Goal: Task Accomplishment & Management: Use online tool/utility

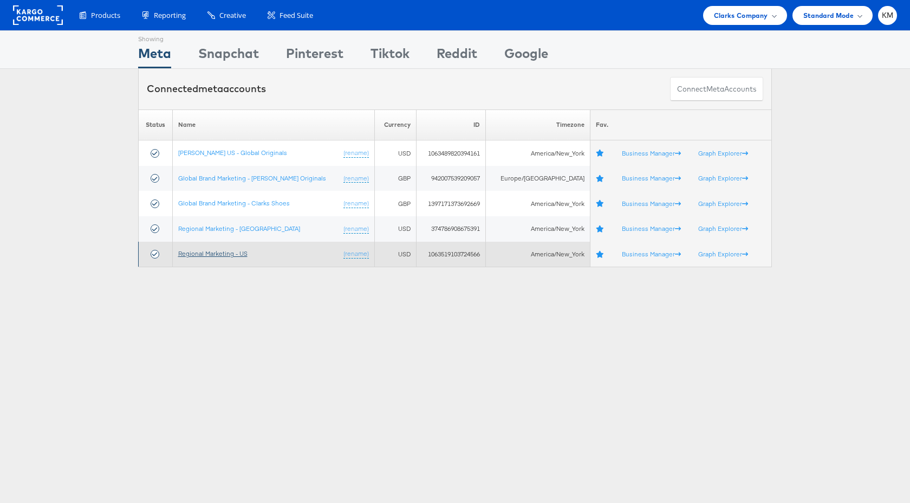
click at [236, 250] on link "Regional Marketing - US" at bounding box center [212, 253] width 69 height 8
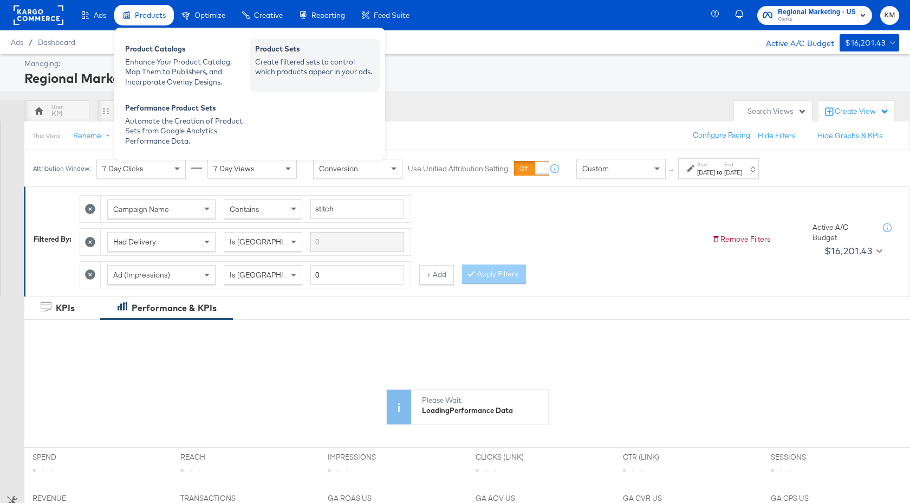
click at [329, 50] on div "Product Sets" at bounding box center [314, 50] width 119 height 13
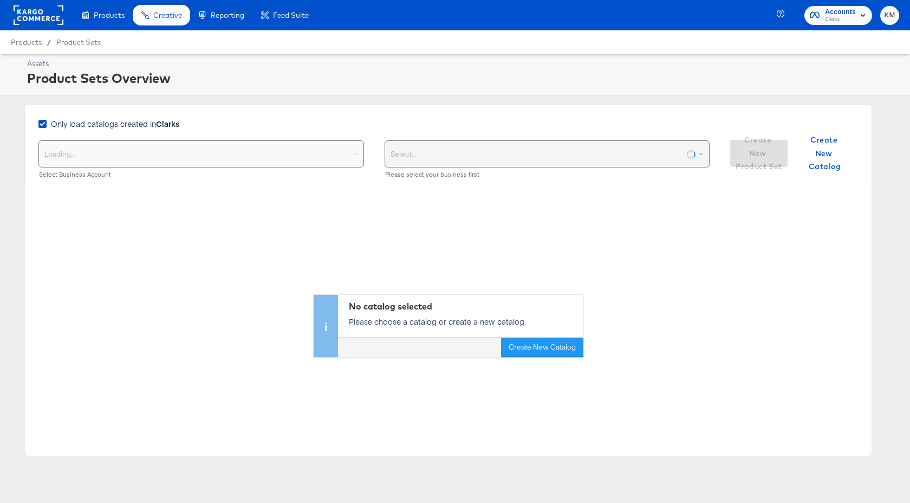
click at [148, 130] on div "Only load catalogs created in Clarks" at bounding box center [110, 125] width 145 height 14
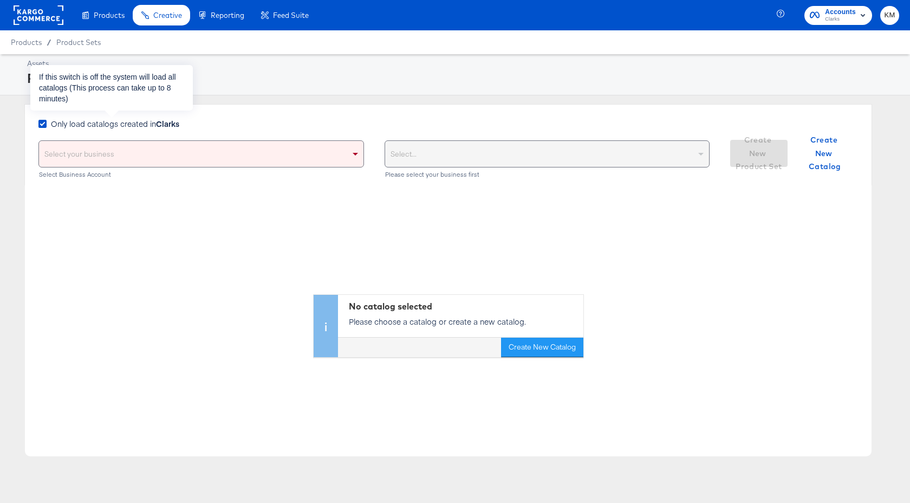
click at [153, 126] on span "Only load catalogs created in Clarks" at bounding box center [115, 123] width 128 height 11
click at [0, 0] on input "Only load catalogs created in Clarks" at bounding box center [0, 0] width 0 height 0
click at [153, 159] on div "Select your business" at bounding box center [201, 154] width 325 height 26
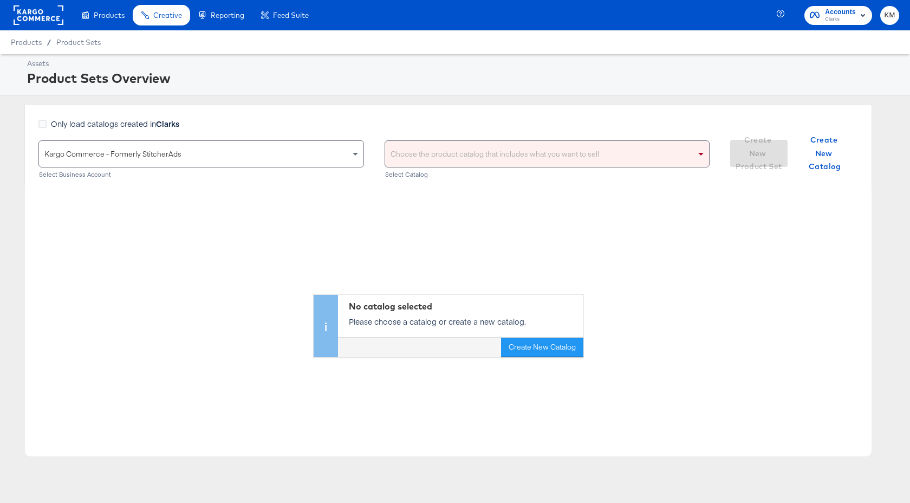
click at [441, 150] on div "Choose the product catalog that includes what you want to sell" at bounding box center [547, 154] width 325 height 26
type input "clarks"
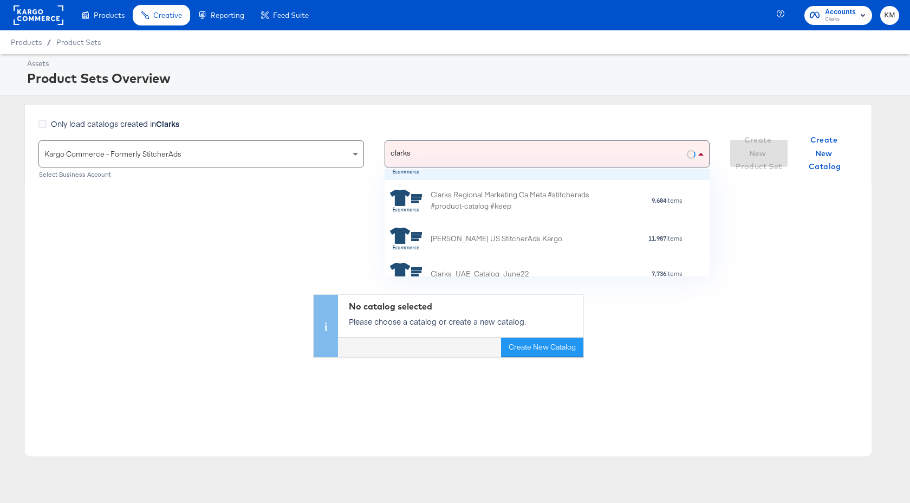
scroll to position [68, 0]
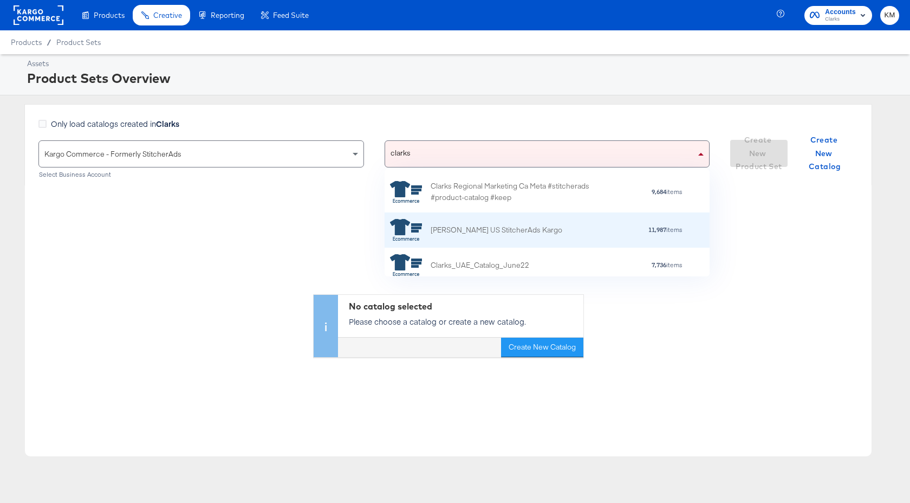
click at [502, 232] on div "Clarks US StitcherAds Kargo" at bounding box center [497, 229] width 132 height 11
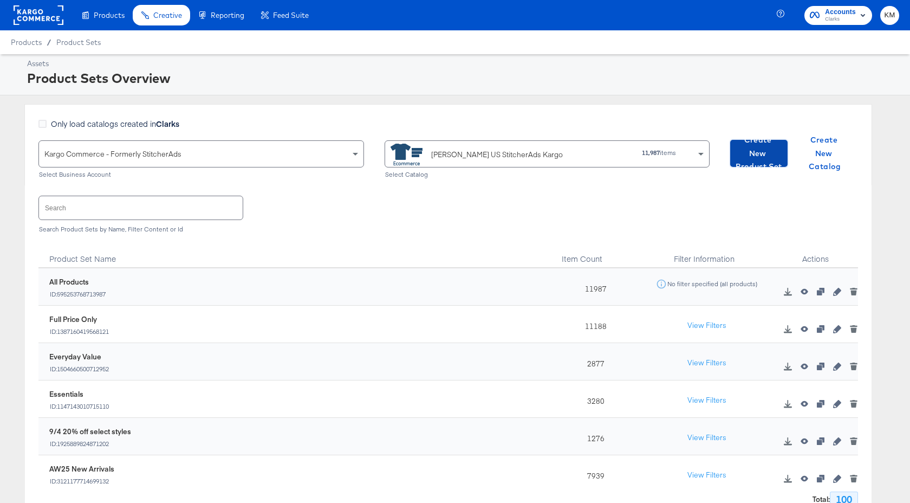
click at [757, 158] on span "Create New Product Set" at bounding box center [759, 153] width 49 height 40
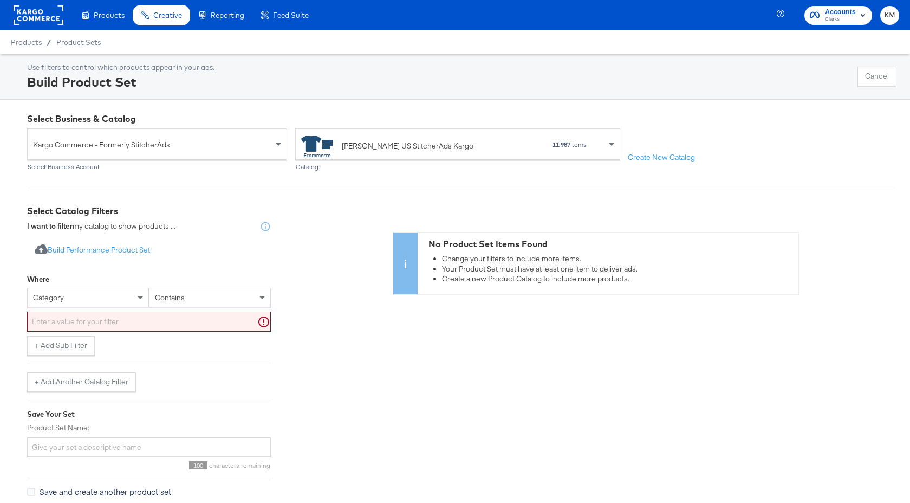
click at [105, 298] on div "category" at bounding box center [88, 297] width 121 height 18
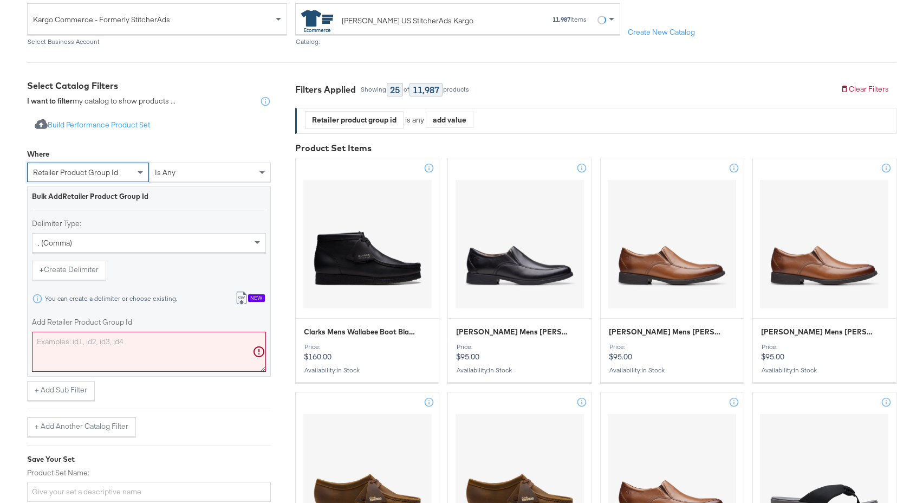
scroll to position [136, 0]
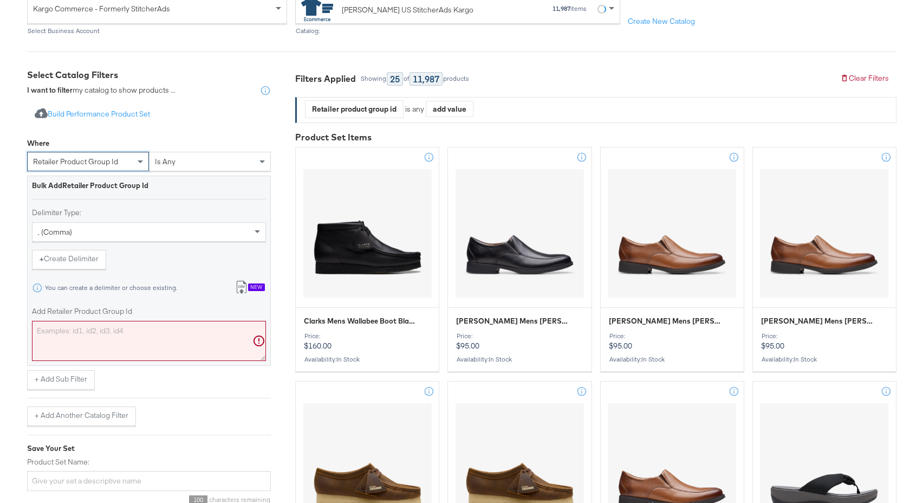
click at [117, 346] on textarea "Add Retailer Product Group Id" at bounding box center [149, 341] width 234 height 40
paste textarea "26158707,26158703,26163544,26179403,26179439,26174546,26179441,26179445,2617945…"
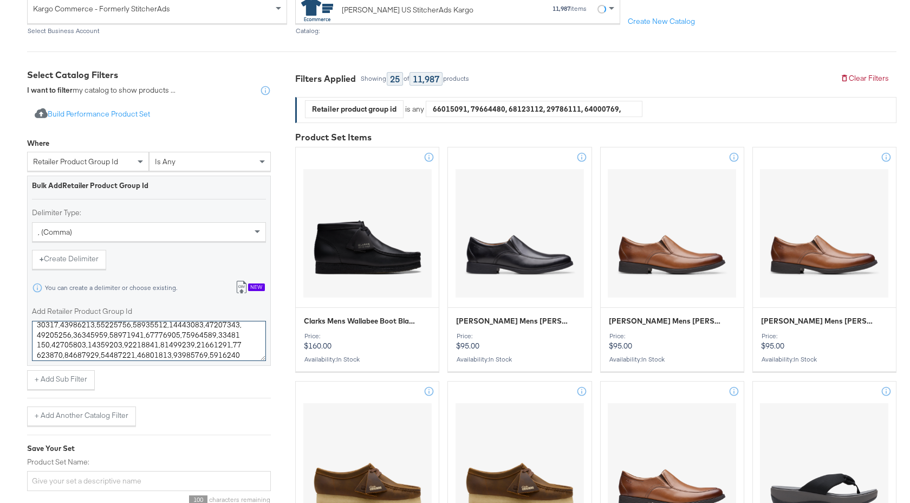
scroll to position [257, 0]
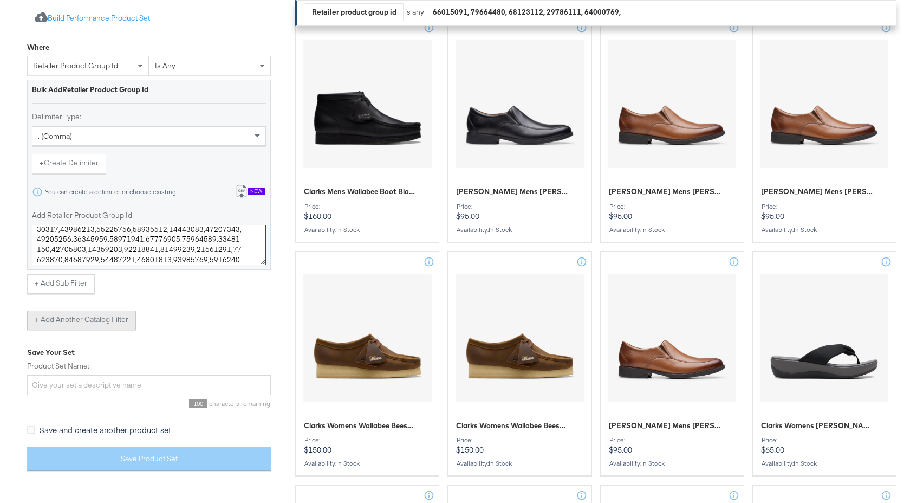
type textarea "26158707,26158703,26163544,26179403,26179439,26174546,26179441,26179445,2617945…"
click at [118, 322] on button "+ Add Another Catalog Filter" at bounding box center [81, 321] width 109 height 20
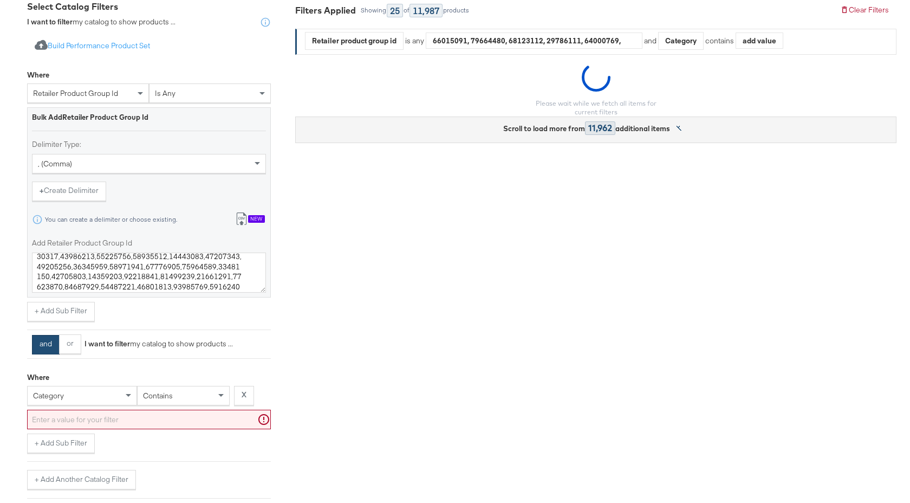
scroll to position [215, 0]
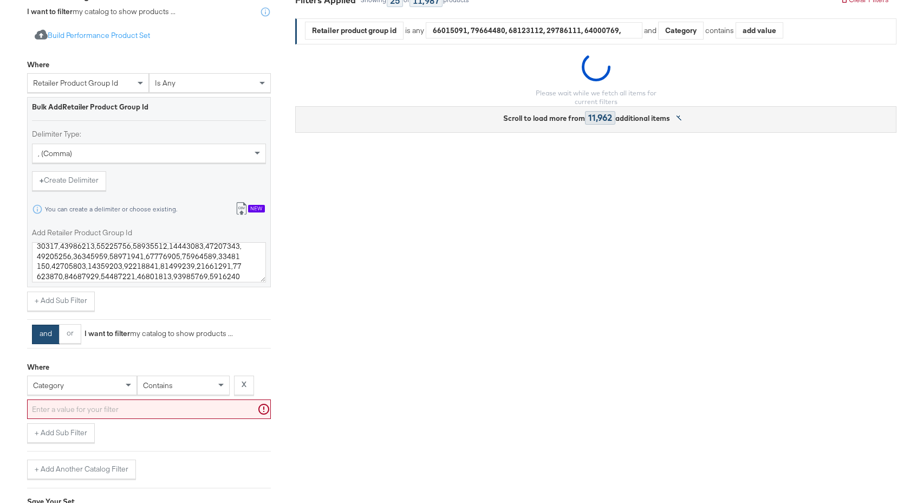
click at [98, 395] on div "category" at bounding box center [82, 386] width 110 height 20
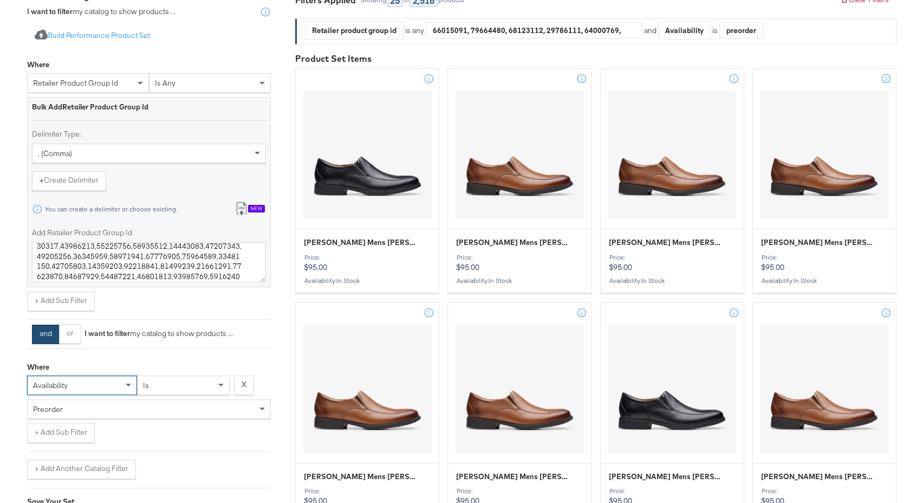
click at [116, 417] on div "preorder" at bounding box center [149, 409] width 243 height 18
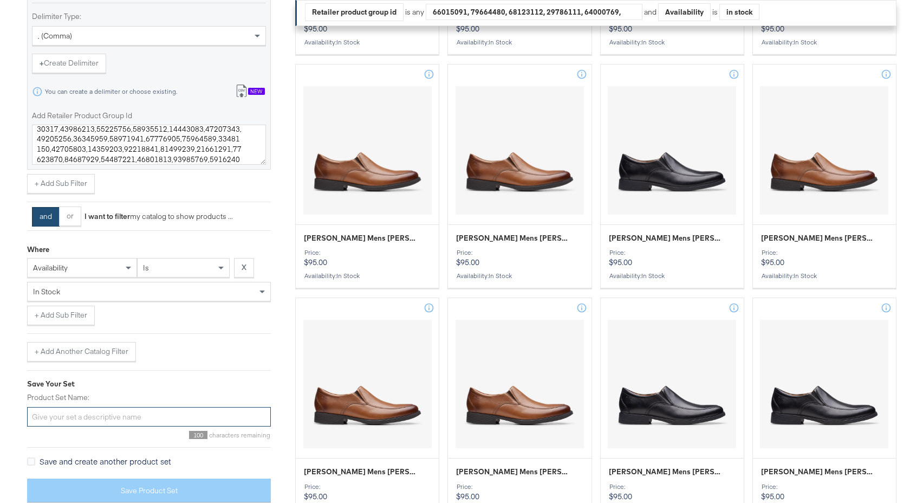
click at [134, 413] on div "Import product data from Google Analytics to generate product set Build Perform…" at bounding box center [149, 205] width 244 height 611
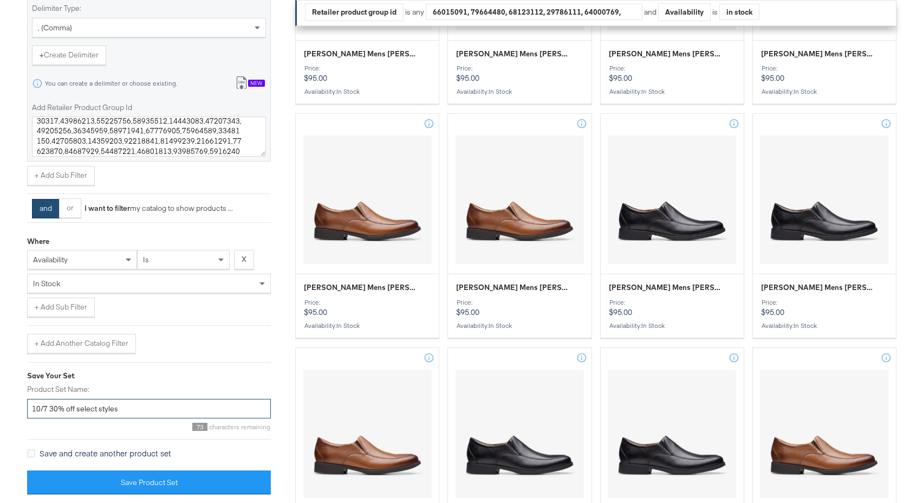
scroll to position [631, 0]
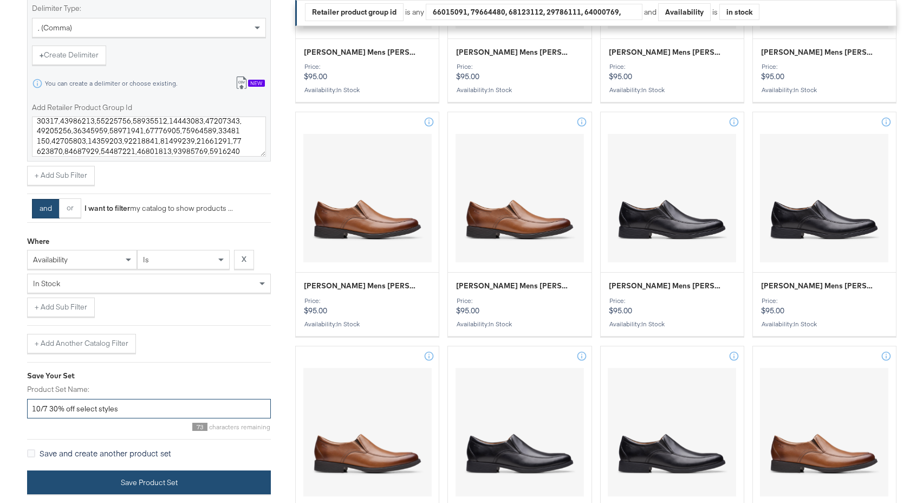
type input "10/7 30% off select styles"
click at [201, 480] on button "Save Product Set" at bounding box center [149, 482] width 244 height 24
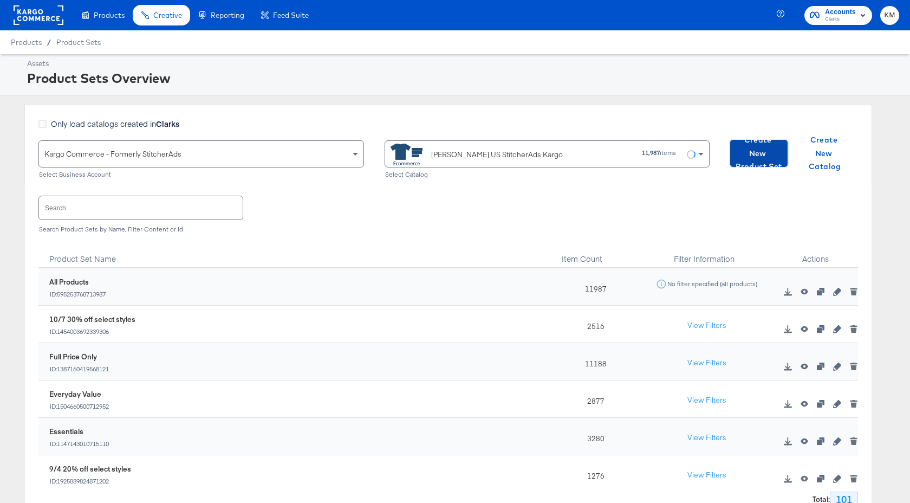
click at [749, 158] on span "Create New Product Set" at bounding box center [759, 153] width 49 height 40
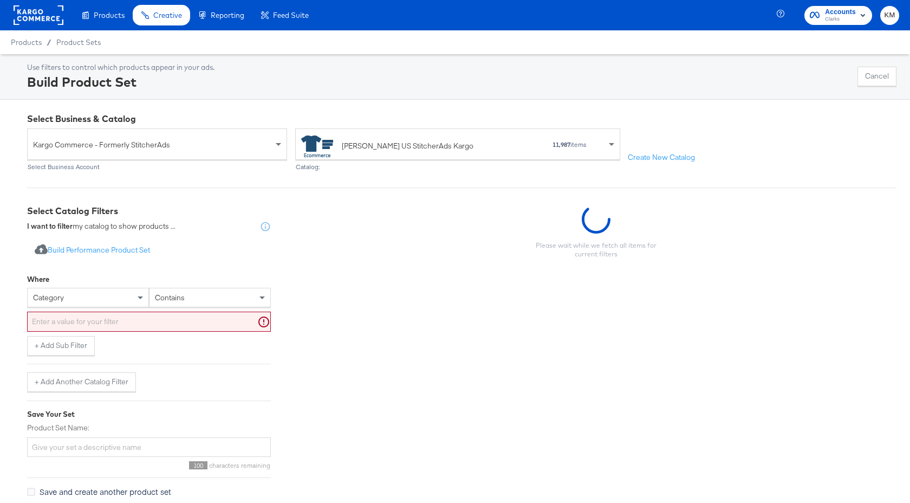
click at [104, 303] on div "category" at bounding box center [88, 297] width 121 height 18
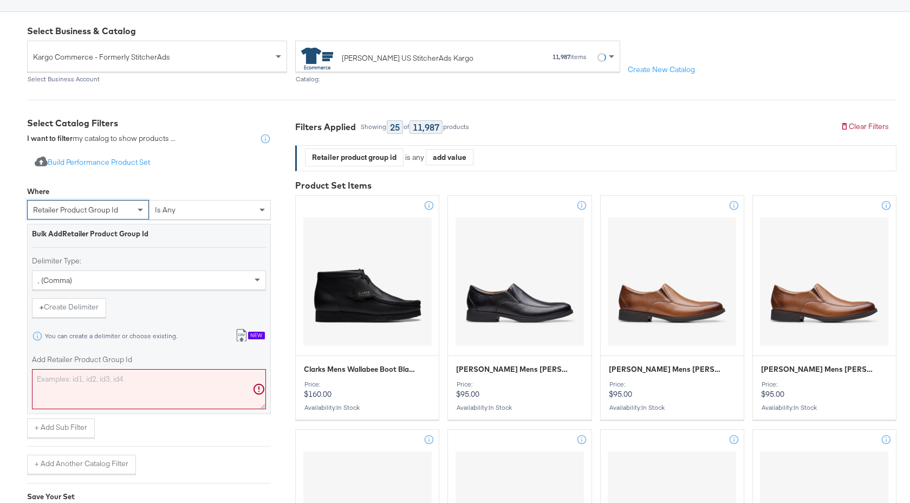
scroll to position [122, 0]
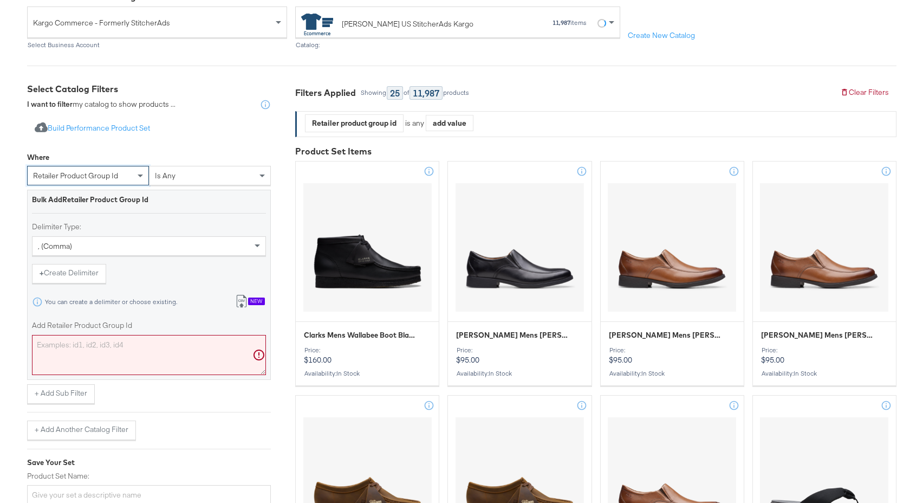
click at [147, 354] on textarea "Add Retailer Product Group Id" at bounding box center [149, 355] width 234 height 40
paste textarea "26158707,26158703,26163544,26179403,26179439,26174546,26179441,26179445,2617945…"
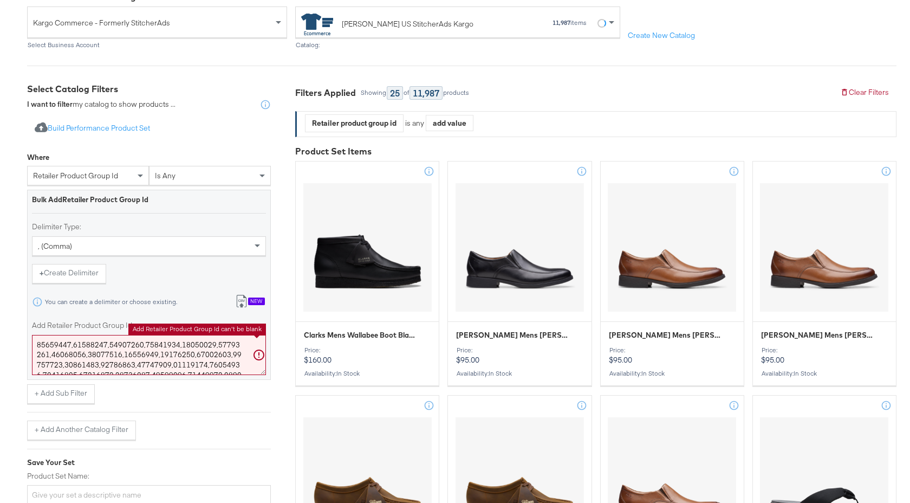
scroll to position [318, 0]
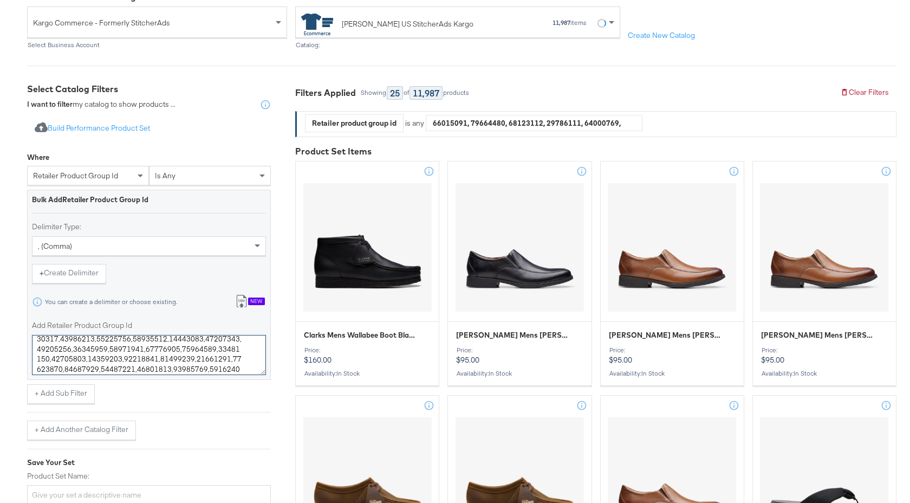
type textarea "26158707,26158703,26163544,26179403,26179439,26174546,26179441,26179445,2617945…"
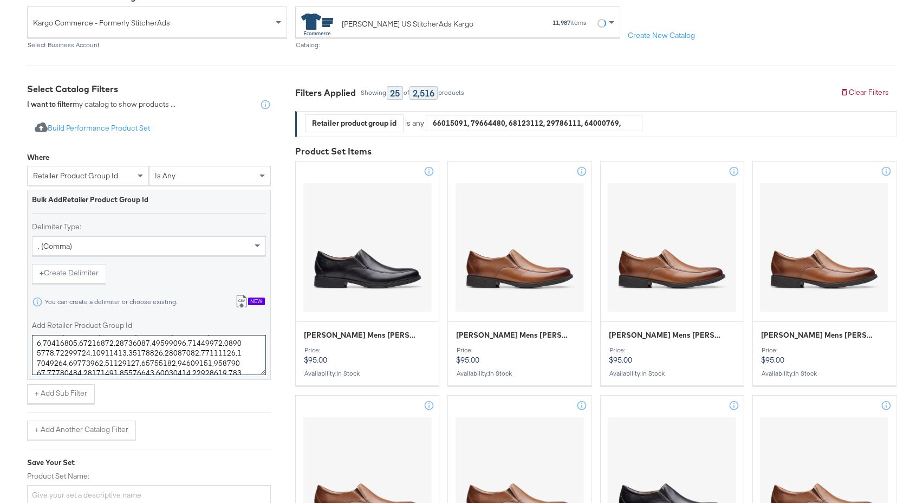
scroll to position [0, 0]
drag, startPoint x: 249, startPoint y: 367, endPoint x: 40, endPoint y: 322, distance: 214.6
click at [40, 322] on div "Add Retailer Product Group Id" at bounding box center [149, 347] width 234 height 54
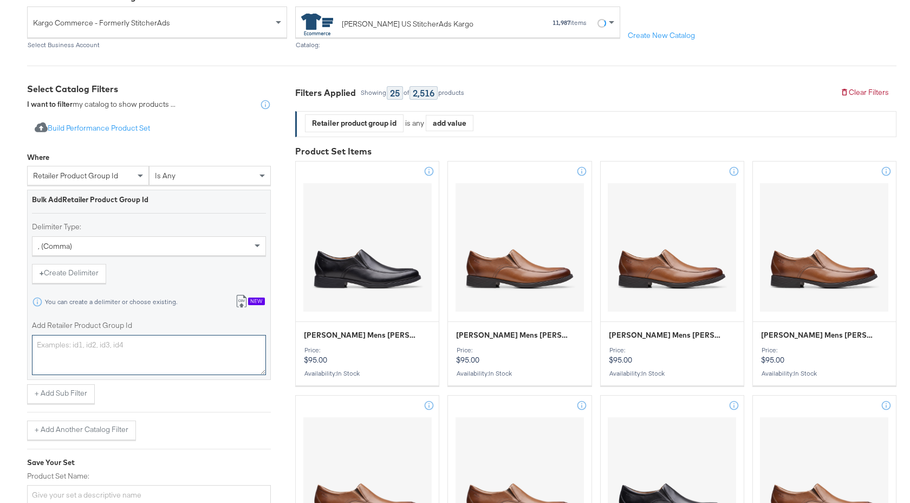
paste textarea "26158707,26158703,26163544,26179403,26179439,26174546,26179441,26179445,2617945…"
type textarea "26158707,26158703,26163544,26179403,26179439,26174546,26179441,26179445,2617945…"
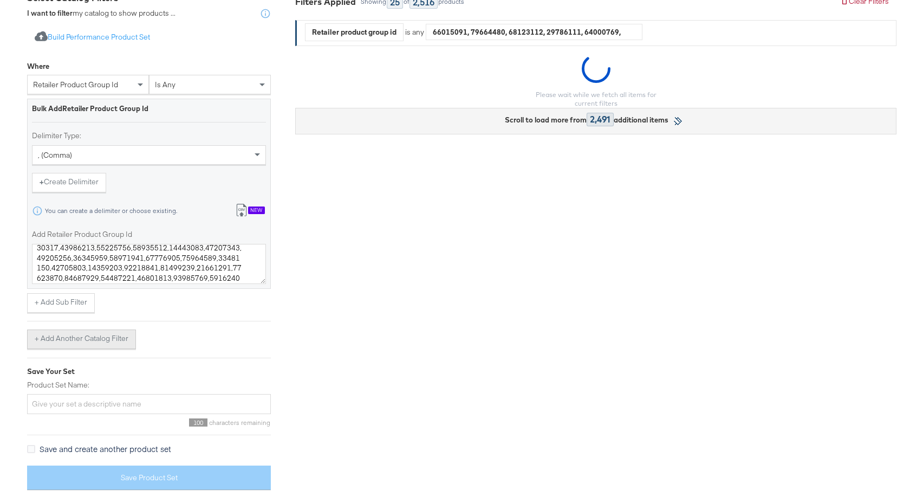
scroll to position [204, 0]
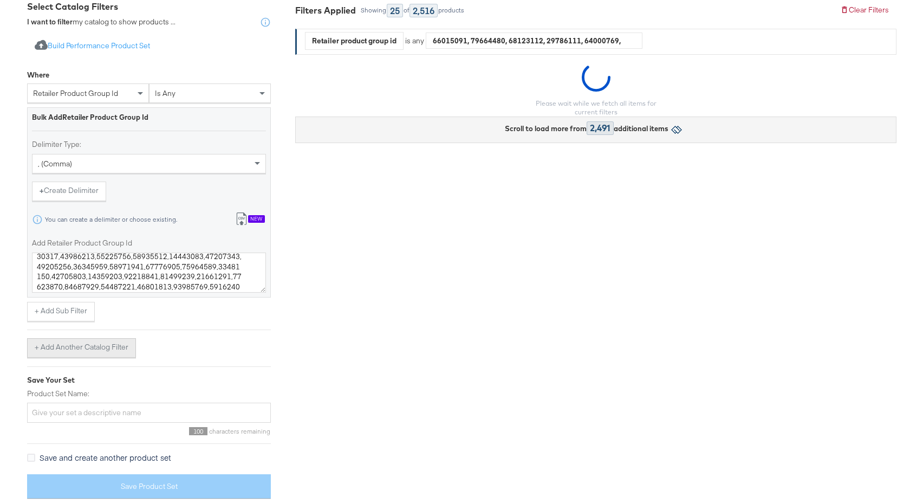
click at [105, 327] on div "Where retailer product group id is any Bulk Add Retailer Product Group Id Delim…" at bounding box center [149, 210] width 244 height 293
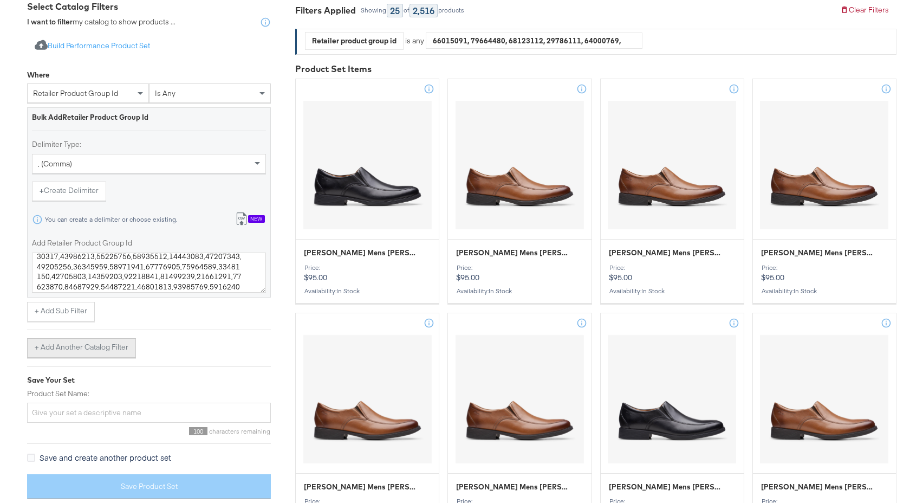
click at [104, 348] on button "+ Add Another Catalog Filter" at bounding box center [81, 348] width 109 height 20
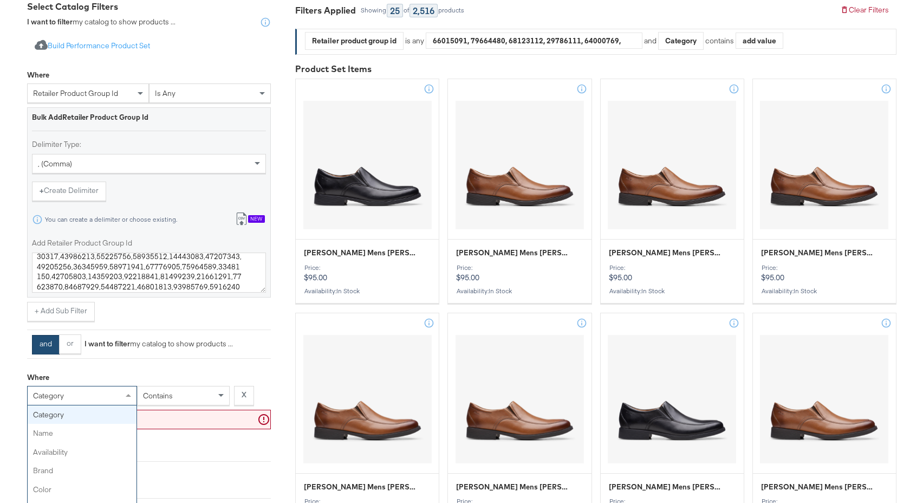
scroll to position [215, 0]
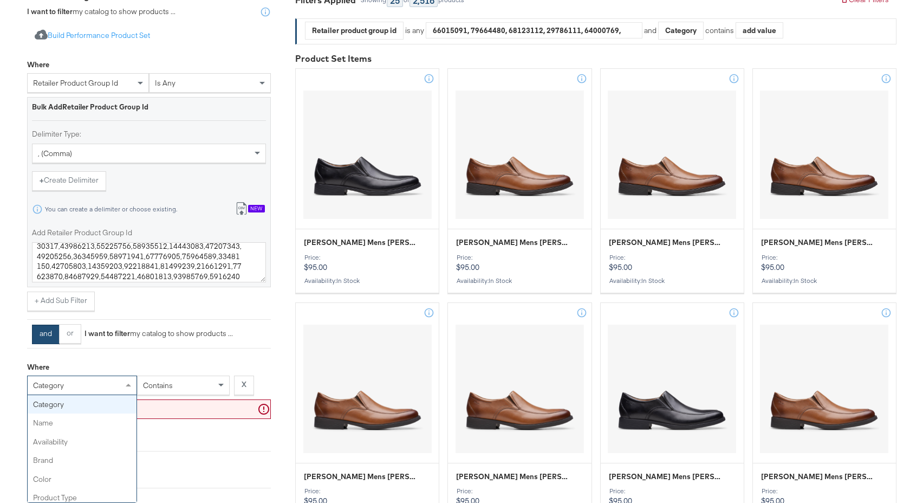
click at [100, 389] on div "category" at bounding box center [82, 385] width 109 height 18
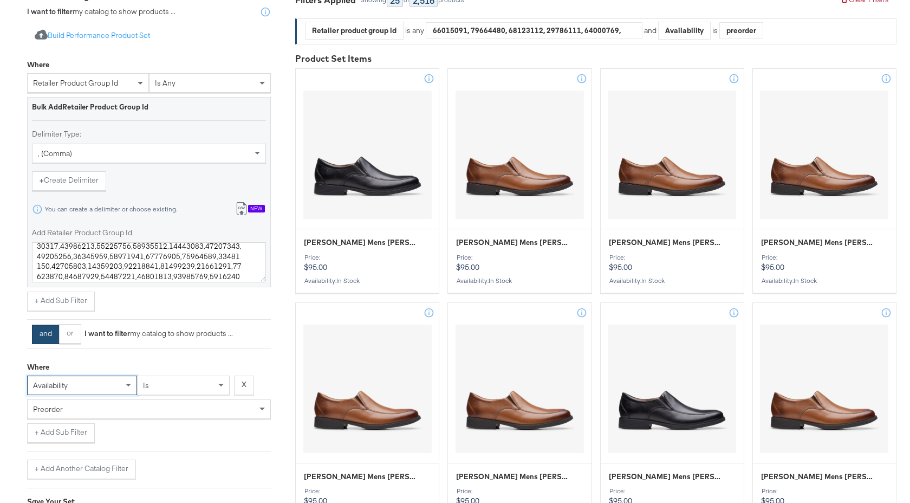
click at [106, 416] on div "preorder" at bounding box center [149, 409] width 243 height 18
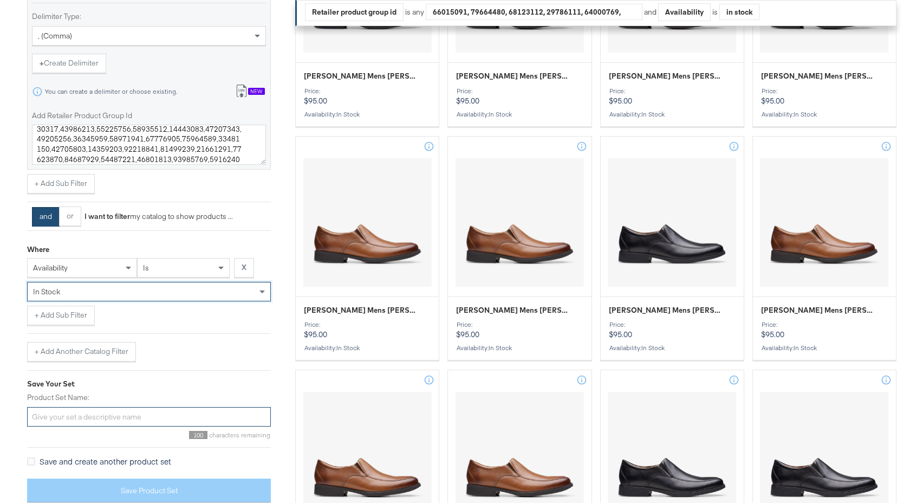
click at [126, 416] on input "Product Set Name:" at bounding box center [149, 417] width 244 height 20
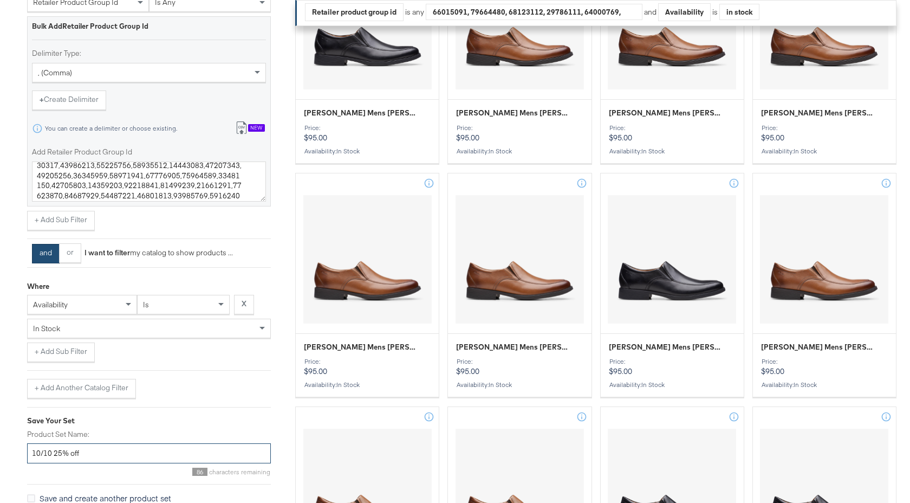
click at [51, 456] on input "10/10 25% off" at bounding box center [149, 453] width 244 height 20
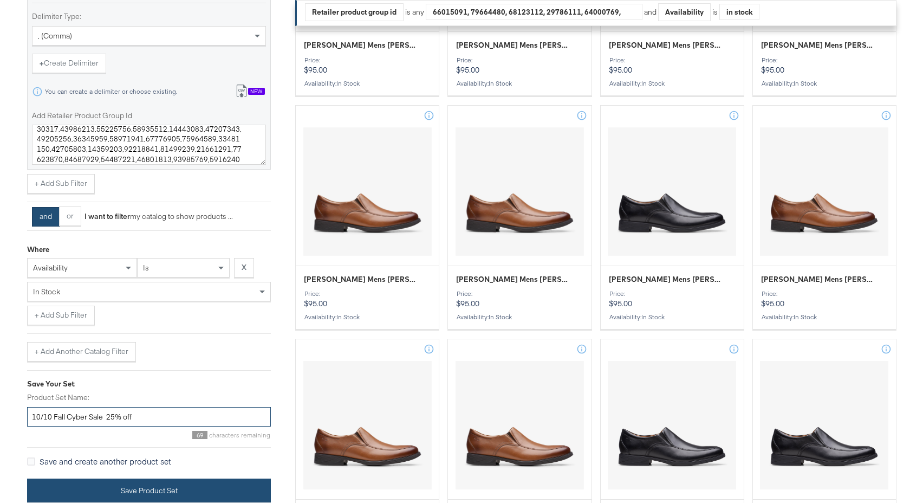
type input "10/10 Fall Cyber Sale 25% off"
click at [169, 492] on button "Save Product Set" at bounding box center [149, 491] width 244 height 24
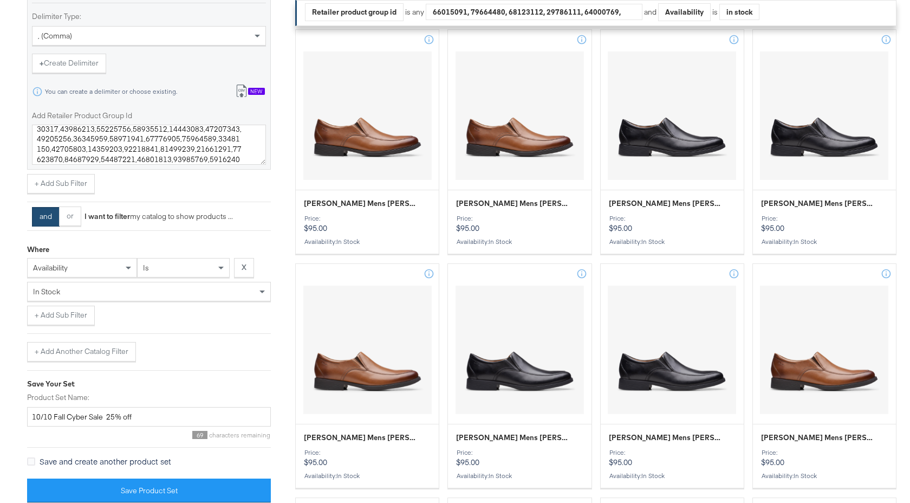
scroll to position [1022, 0]
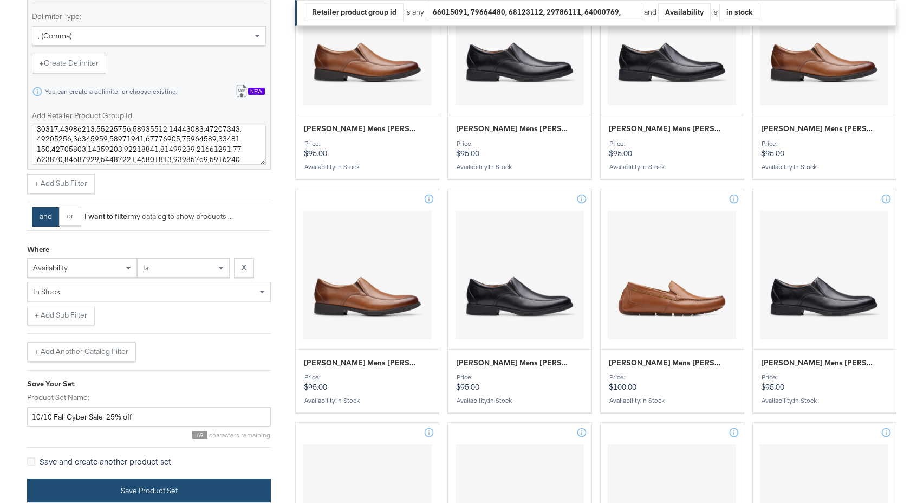
click at [162, 490] on button "Save Product Set" at bounding box center [149, 491] width 244 height 24
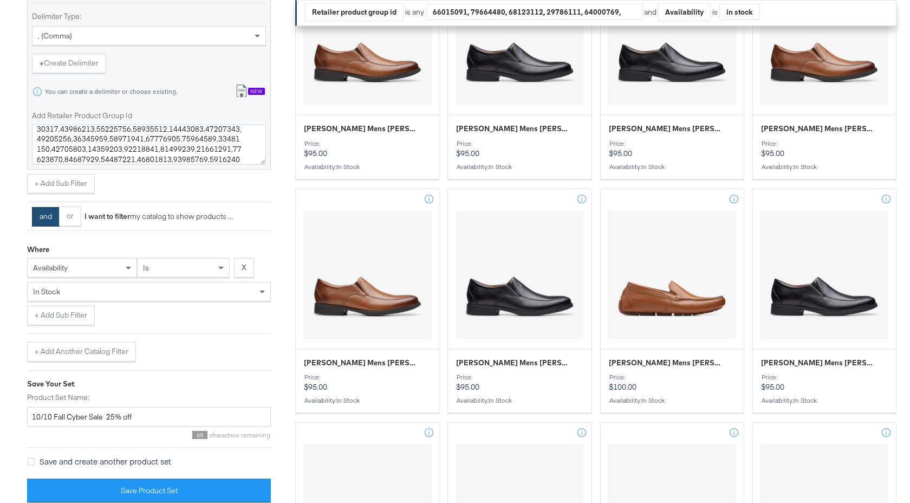
click at [130, 456] on span "Save and create another product set" at bounding box center [106, 461] width 132 height 11
click at [0, 0] on input "Save and create another product set" at bounding box center [0, 0] width 0 height 0
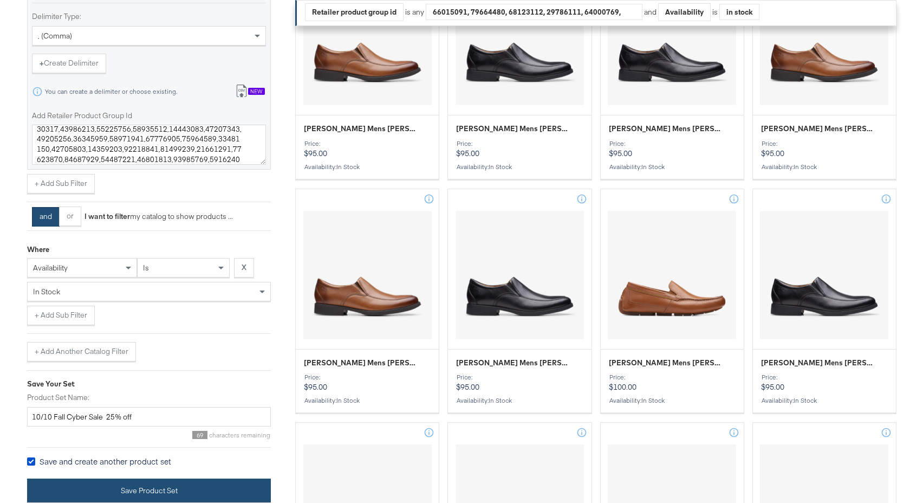
click at [135, 486] on button "Save Product Set" at bounding box center [149, 491] width 244 height 24
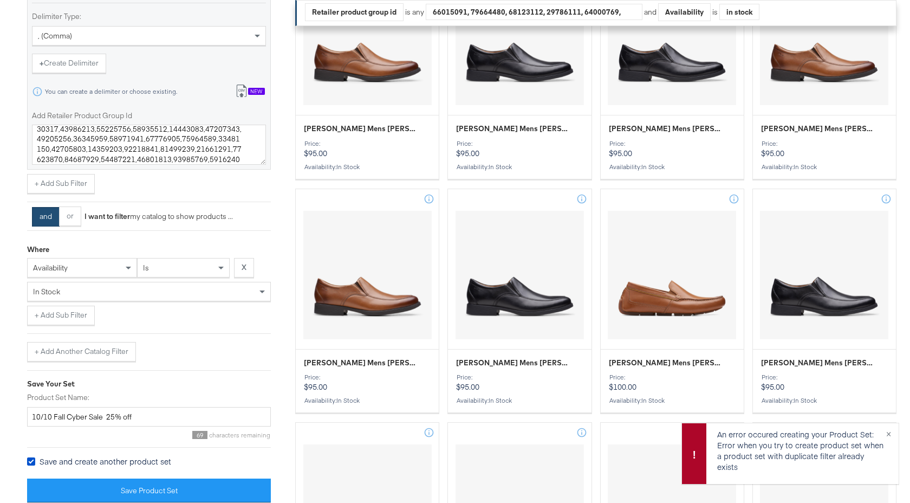
click at [119, 463] on span "Save and create another product set" at bounding box center [106, 461] width 132 height 11
click at [0, 0] on input "Save and create another product set" at bounding box center [0, 0] width 0 height 0
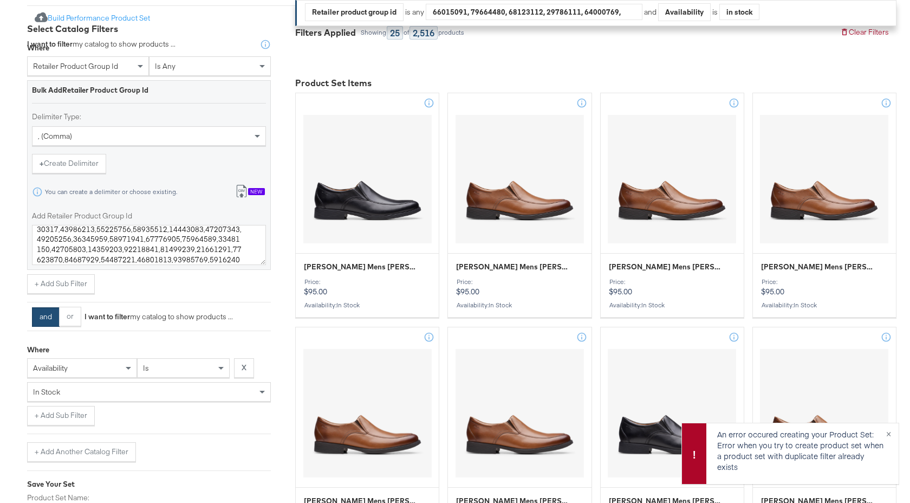
scroll to position [0, 0]
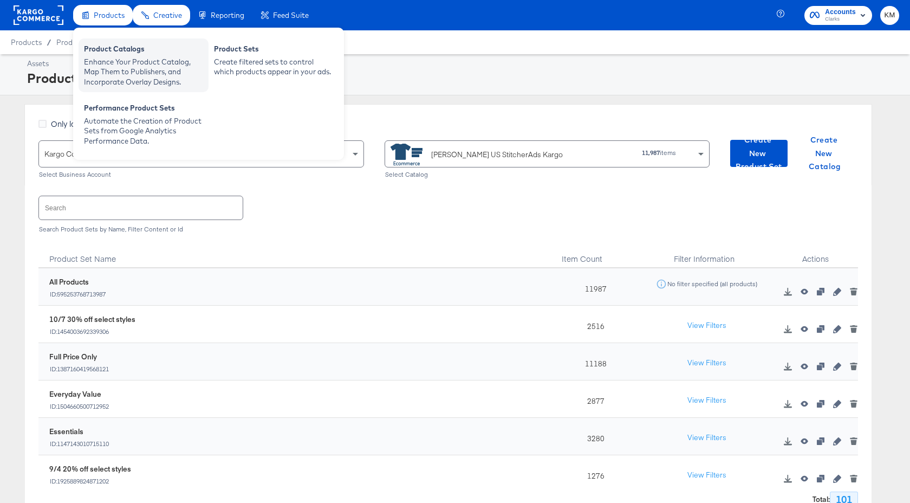
click at [113, 67] on div "Enhance Your Product Catalog, Map Them to Publishers, and Incorporate Overlay D…" at bounding box center [143, 72] width 119 height 30
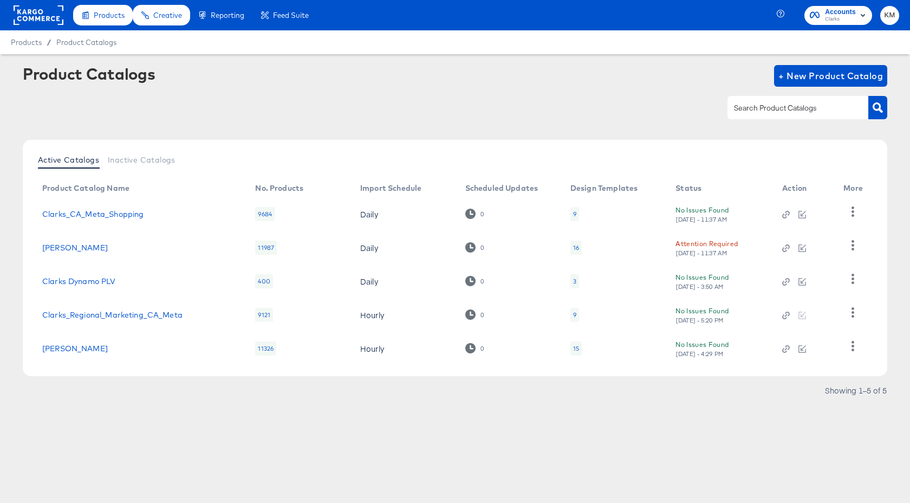
click at [576, 247] on div "16" at bounding box center [576, 247] width 6 height 9
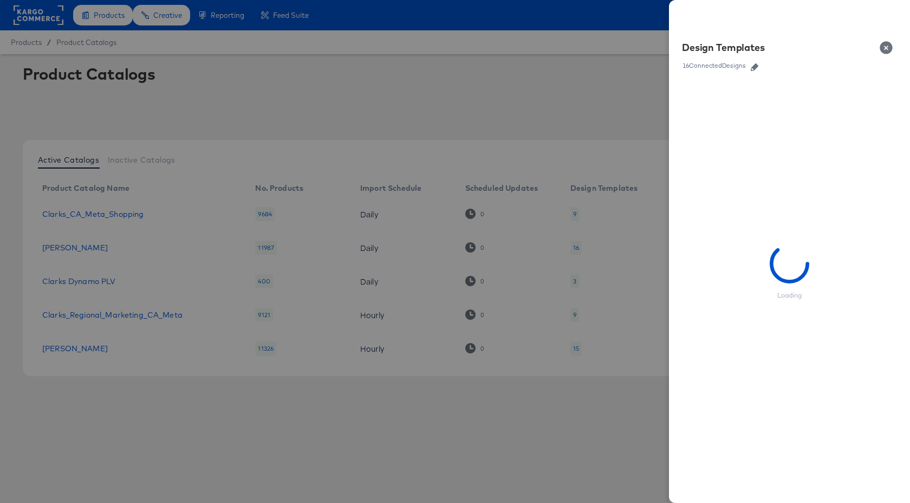
click at [756, 67] on icon "button" at bounding box center [755, 67] width 8 height 8
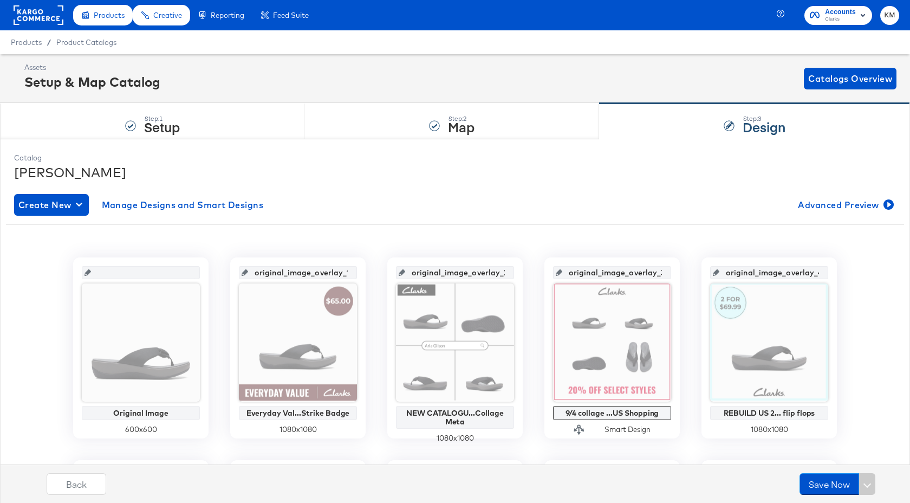
scroll to position [160, 0]
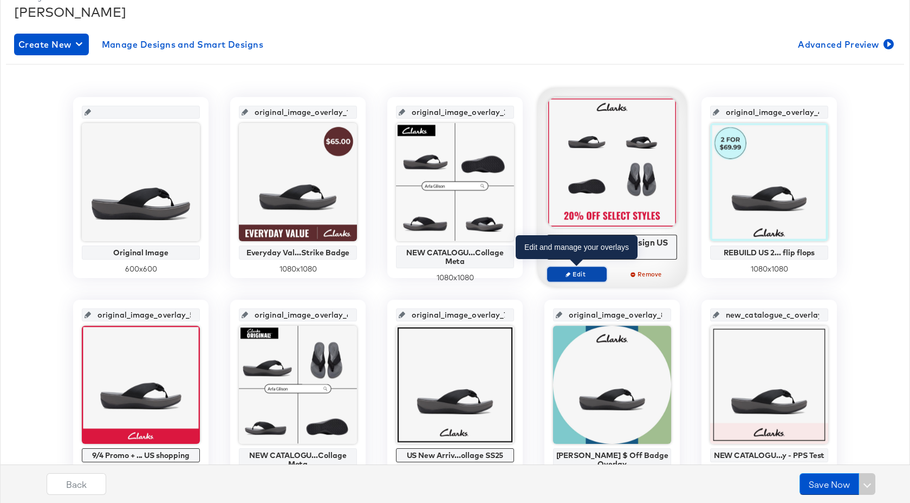
click at [582, 274] on span "Edit" at bounding box center [577, 274] width 50 height 8
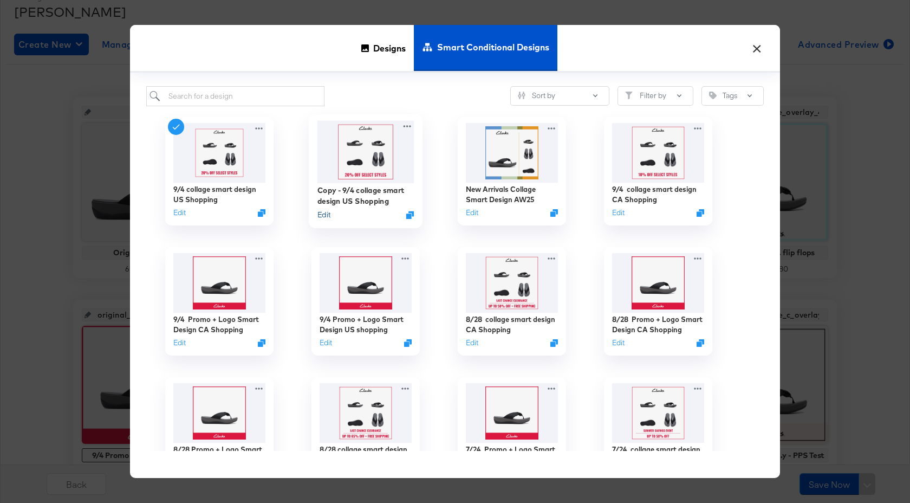
click at [328, 216] on button "Edit" at bounding box center [324, 215] width 13 height 10
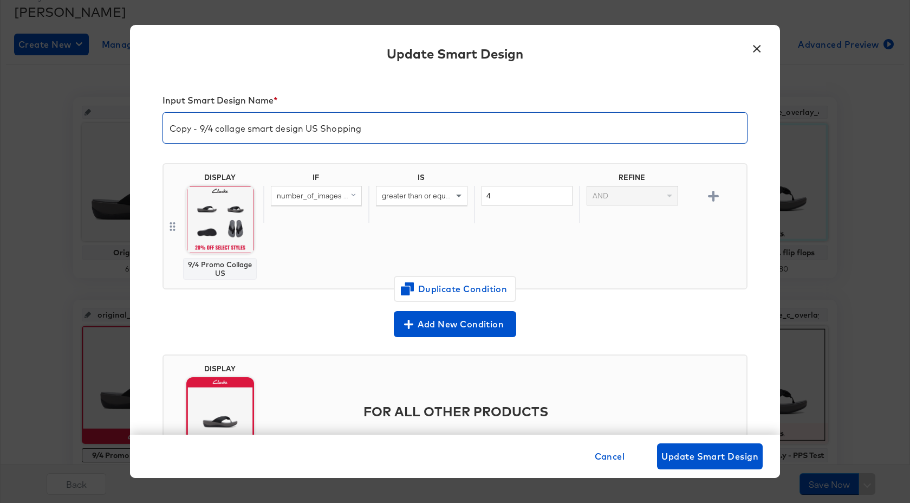
drag, startPoint x: 215, startPoint y: 130, endPoint x: 121, endPoint y: 130, distance: 94.3
click at [121, 130] on div "× Update Smart Design Input Smart Design Name * Copy - 9/4 collage smart design…" at bounding box center [455, 251] width 910 height 503
type input "10/7 collage smart design US Shopping"
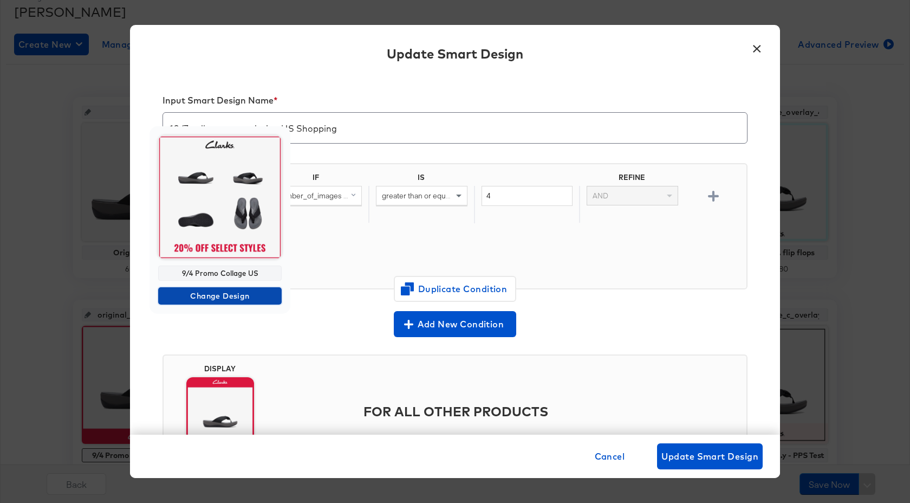
click at [230, 293] on span "Change Design" at bounding box center [220, 296] width 115 height 14
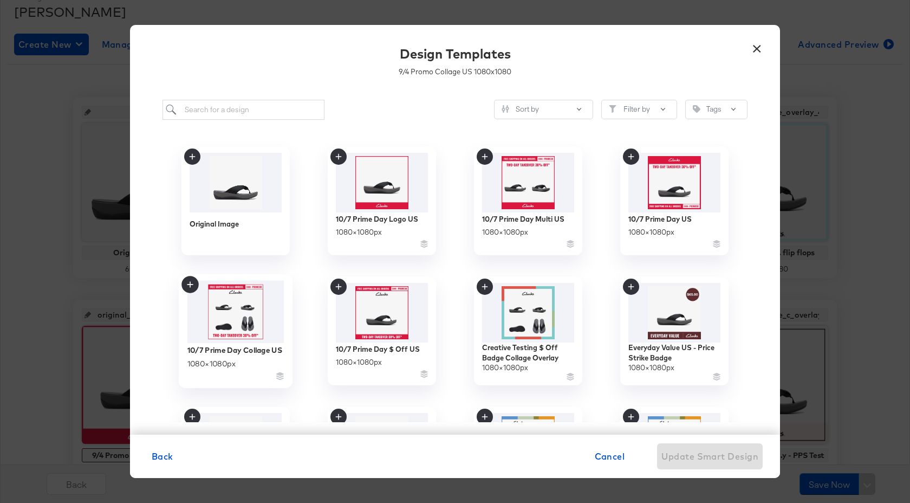
click at [242, 316] on img at bounding box center [236, 311] width 97 height 63
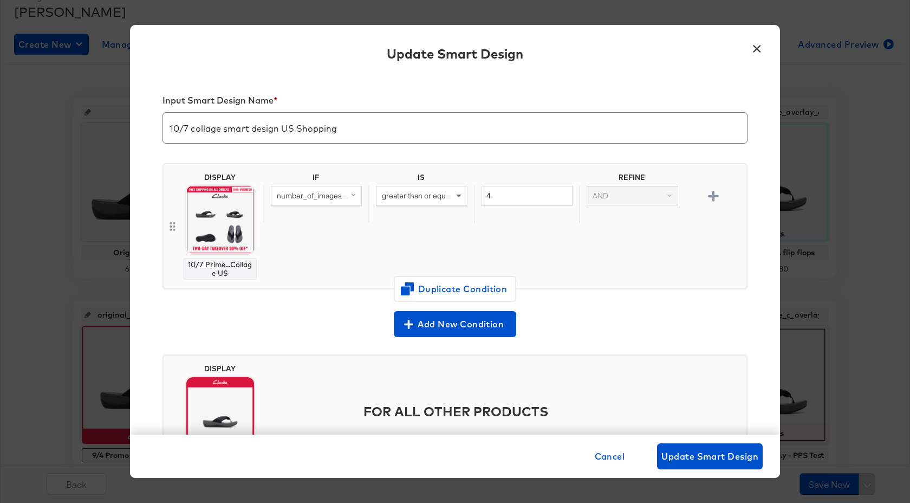
scroll to position [66, 0]
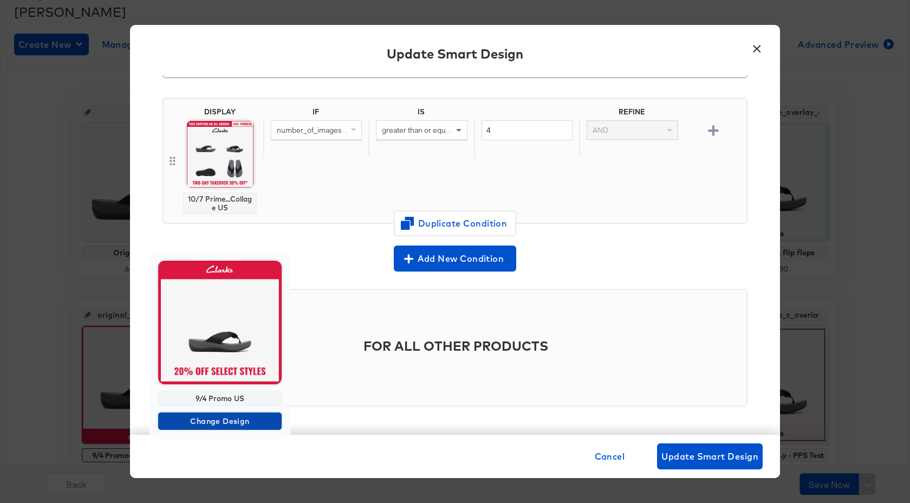
click at [220, 422] on span "Change Design" at bounding box center [220, 422] width 115 height 14
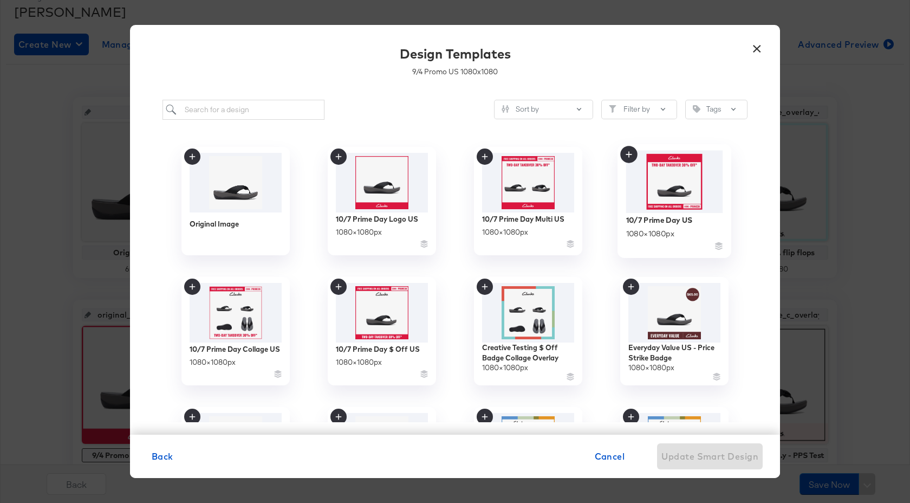
click at [678, 166] on img at bounding box center [674, 181] width 97 height 62
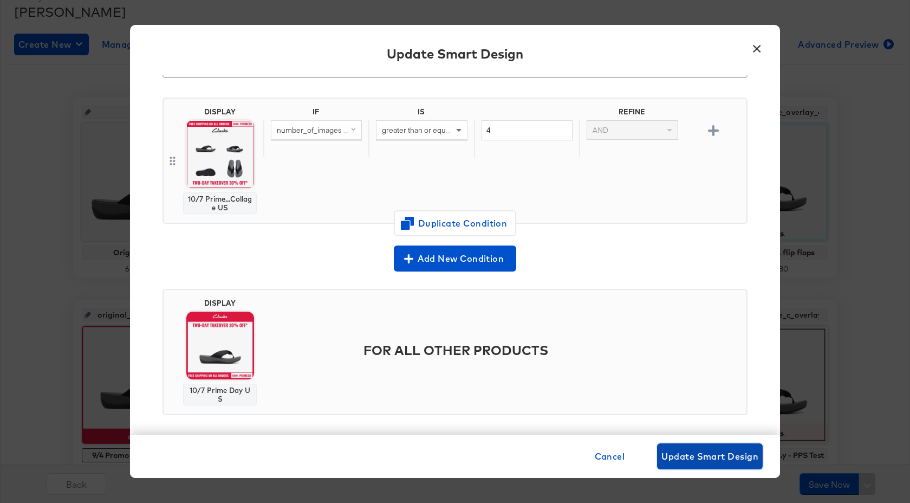
click at [688, 452] on span "Update Smart Design" at bounding box center [710, 456] width 97 height 15
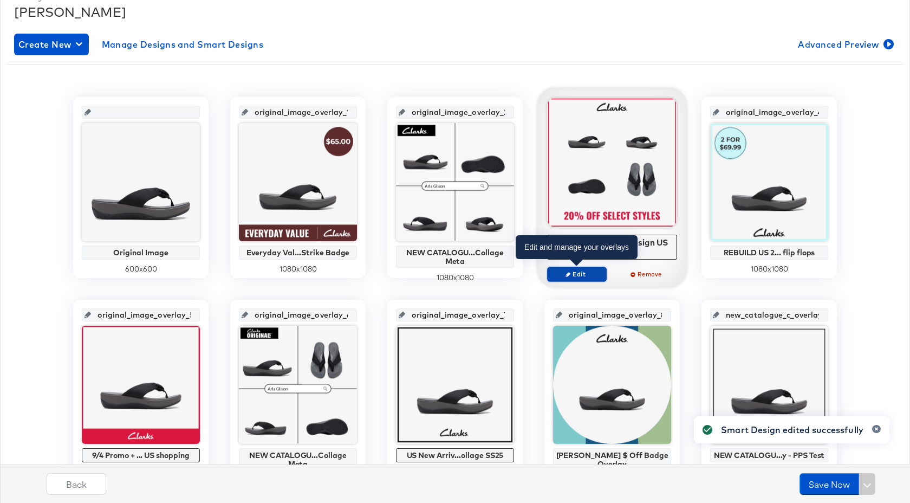
click at [584, 277] on span "Edit" at bounding box center [577, 274] width 50 height 8
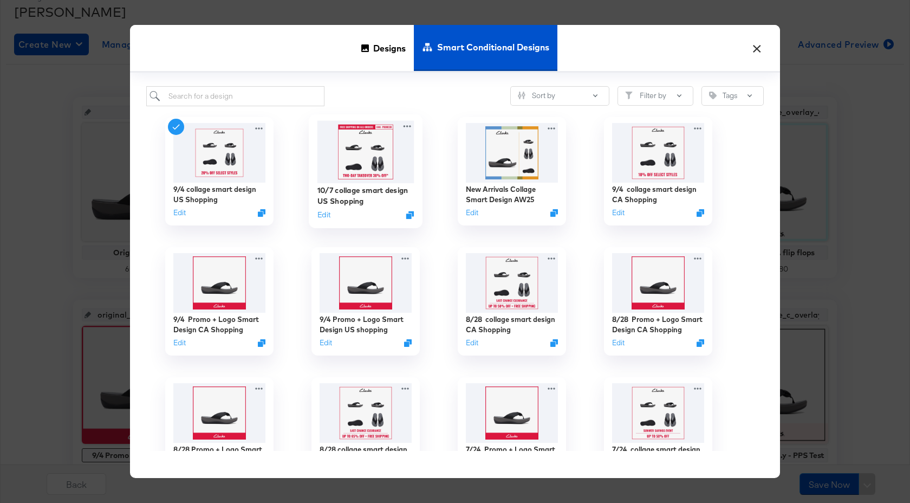
click at [383, 166] on img at bounding box center [366, 152] width 97 height 62
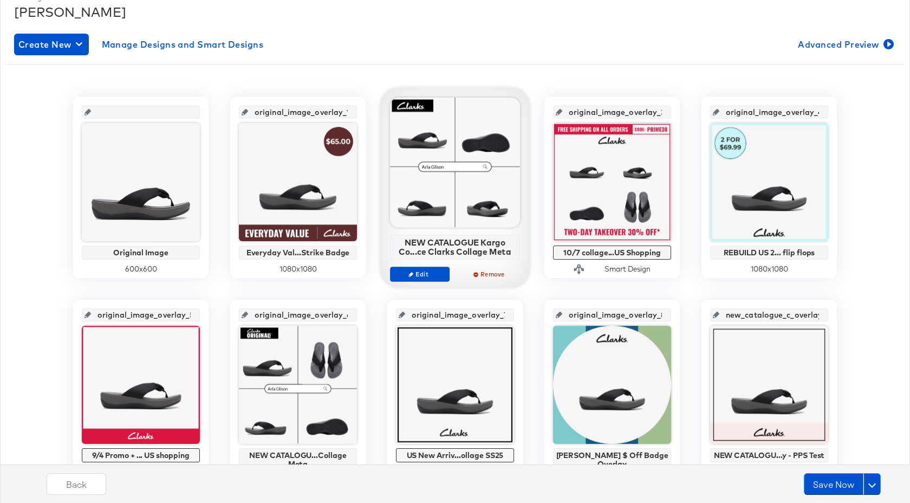
scroll to position [330, 0]
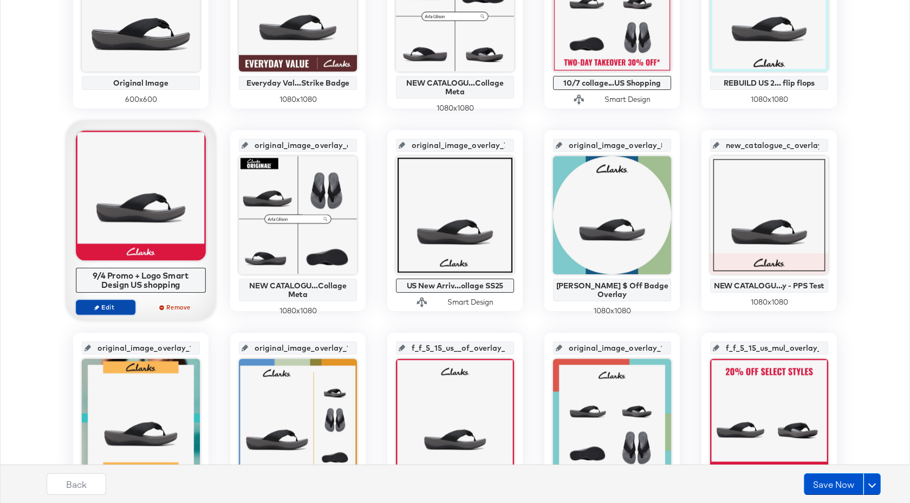
click at [124, 308] on span "Edit" at bounding box center [106, 307] width 50 height 8
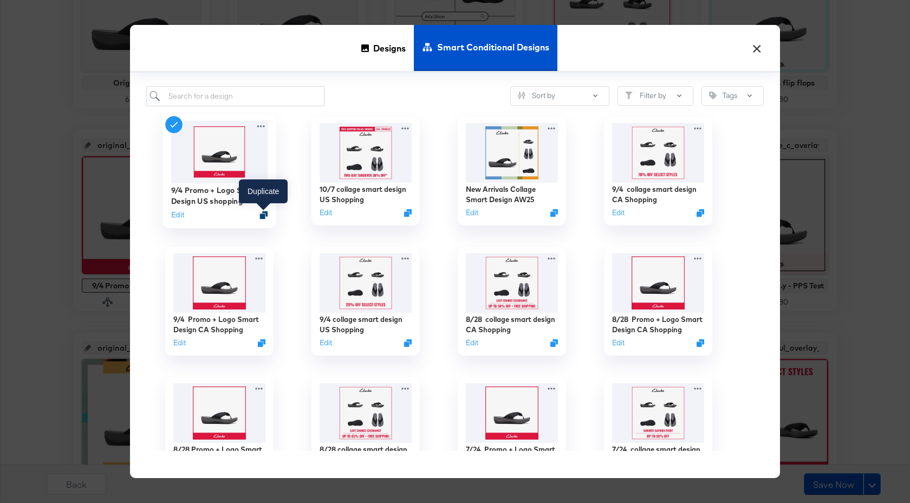
click at [263, 215] on icon "Duplicate" at bounding box center [264, 215] width 8 height 8
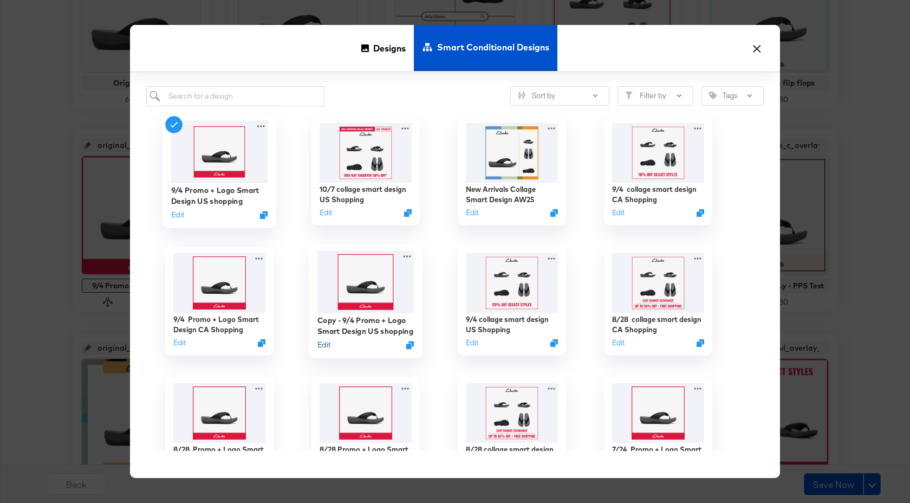
click at [325, 344] on button "Edit" at bounding box center [324, 345] width 13 height 10
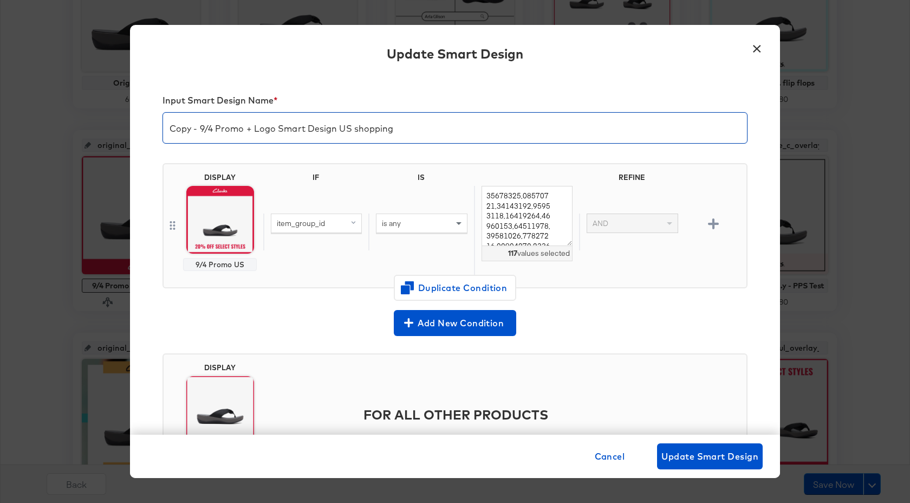
drag, startPoint x: 203, startPoint y: 130, endPoint x: 156, endPoint y: 130, distance: 47.7
click at [156, 130] on div "Input Smart Design Name * Copy - 9/4 Promo + Logo Smart Design US shopping DISP…" at bounding box center [455, 254] width 650 height 359
type input "10/7 Promo + Logo Smart Design US shopping"
drag, startPoint x: 485, startPoint y: 196, endPoint x: 560, endPoint y: 296, distance: 124.6
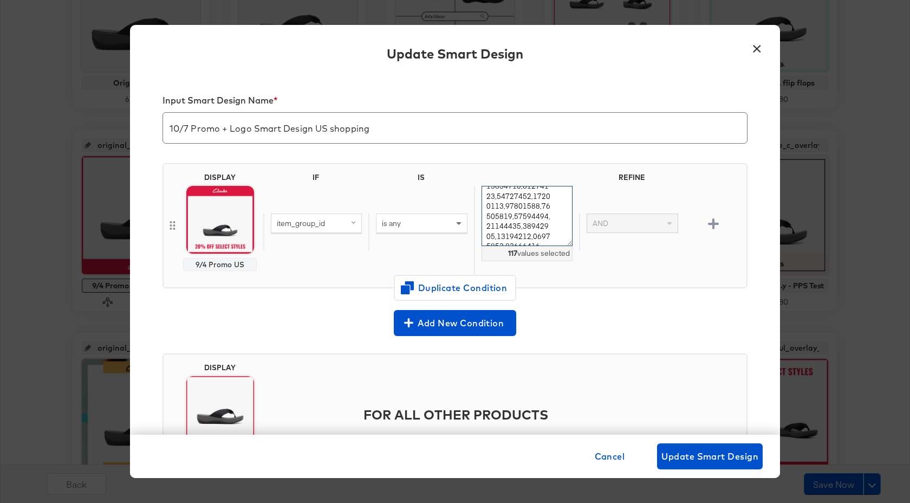
click at [560, 296] on div "DISPLAY 9/4 Promo US IF IS REFINE item_group_id is any 117 values selected AND …" at bounding box center [455, 229] width 585 height 151
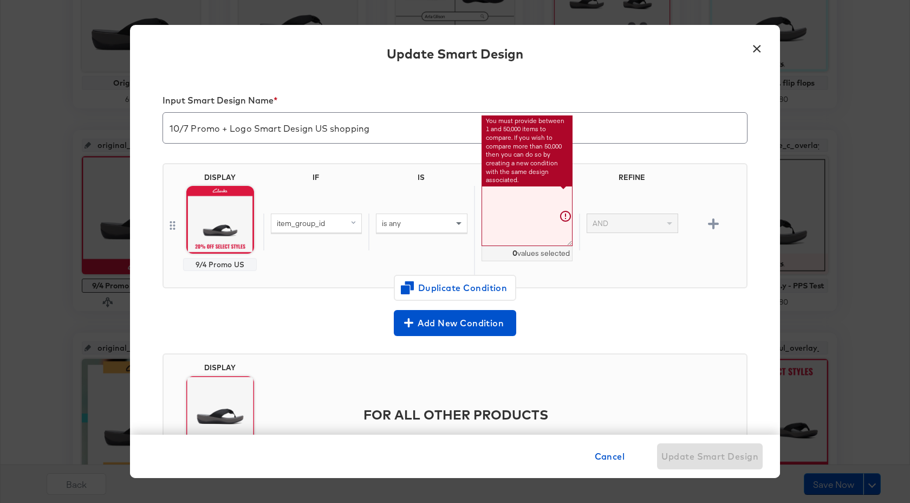
paste textarea "26158707,26158703,26163544,26179403,26179439,26174546,26179441,26179445,2617945…"
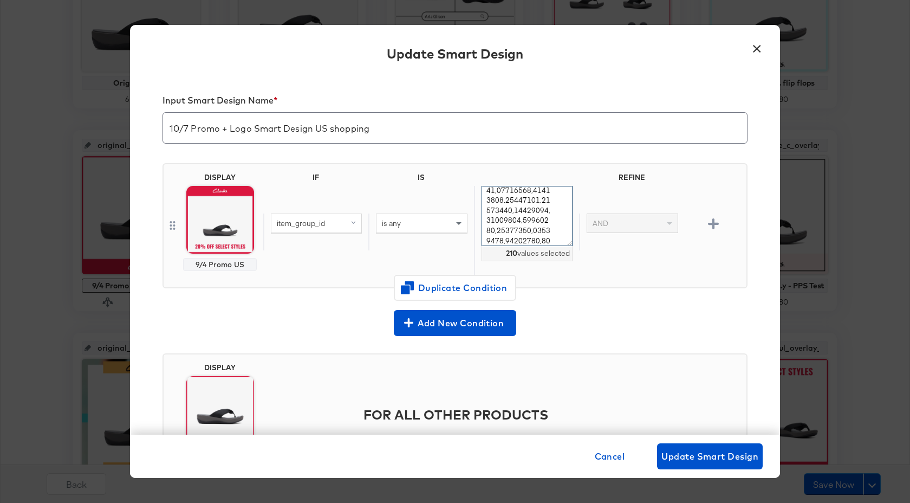
type textarea "26158707,26158703,26163544,26179403,26179439,26174546,26179441,26179445,2617945…"
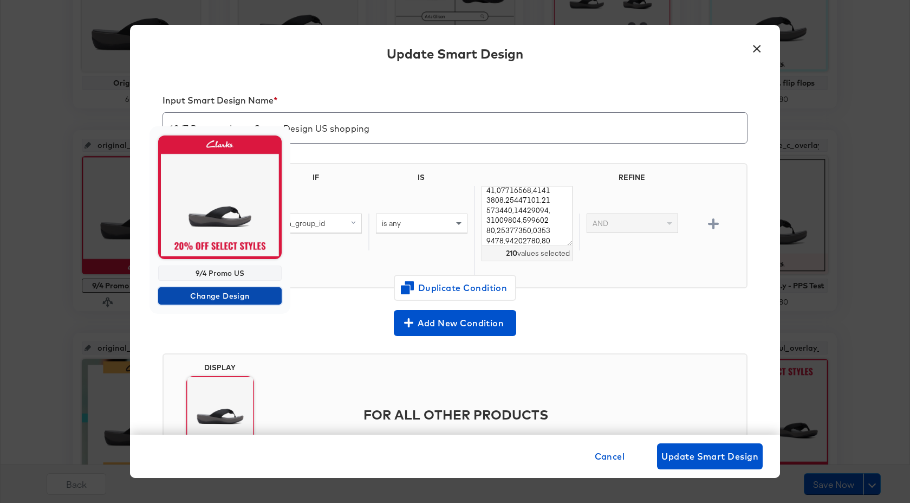
click at [229, 294] on span "Change Design" at bounding box center [220, 296] width 115 height 14
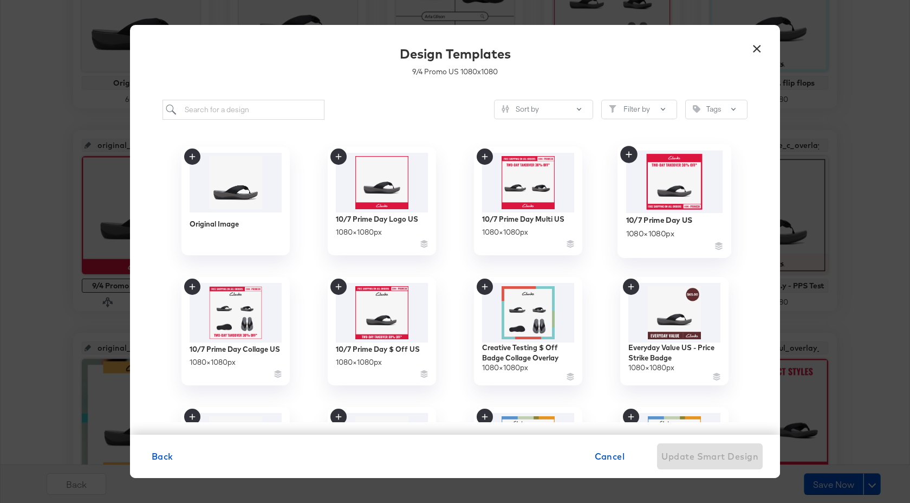
click at [629, 154] on icon at bounding box center [629, 154] width 6 height 6
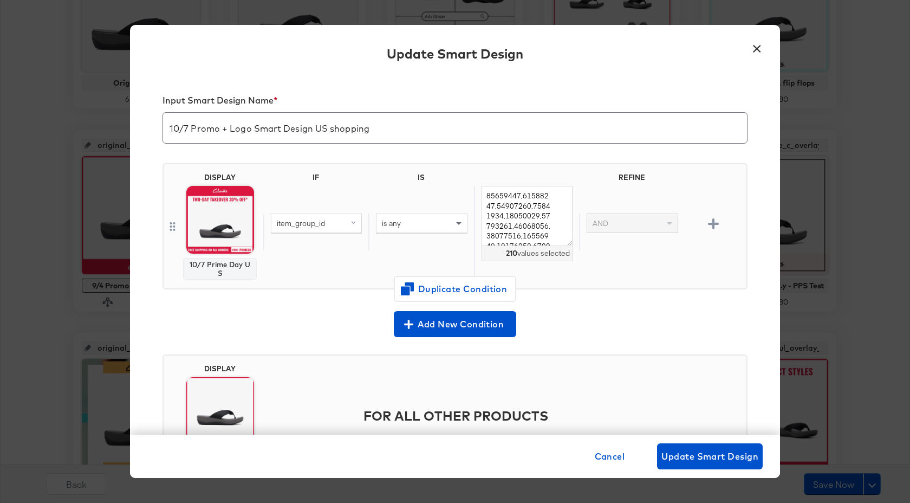
scroll to position [74, 0]
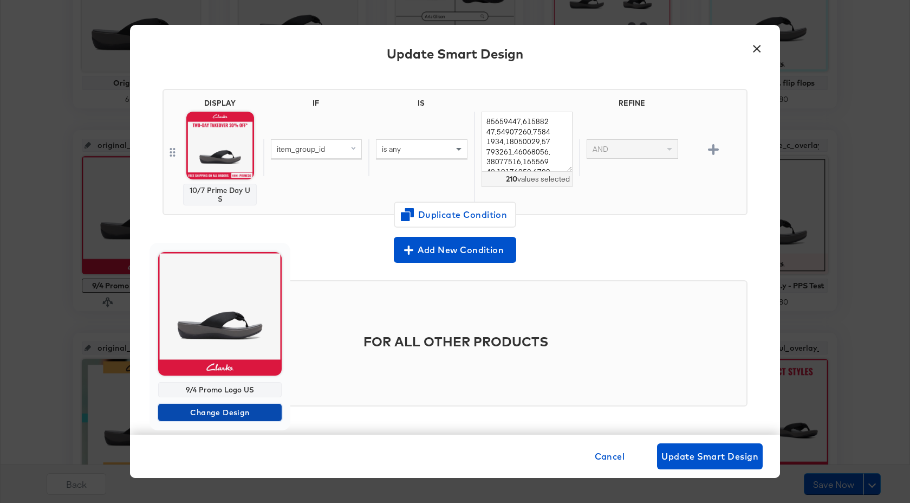
click at [228, 412] on span "Change Design" at bounding box center [220, 413] width 115 height 14
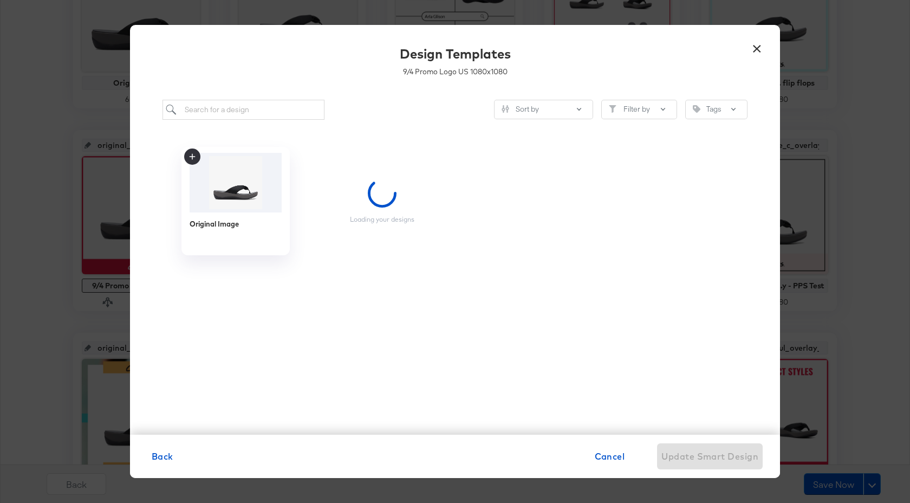
scroll to position [0, 0]
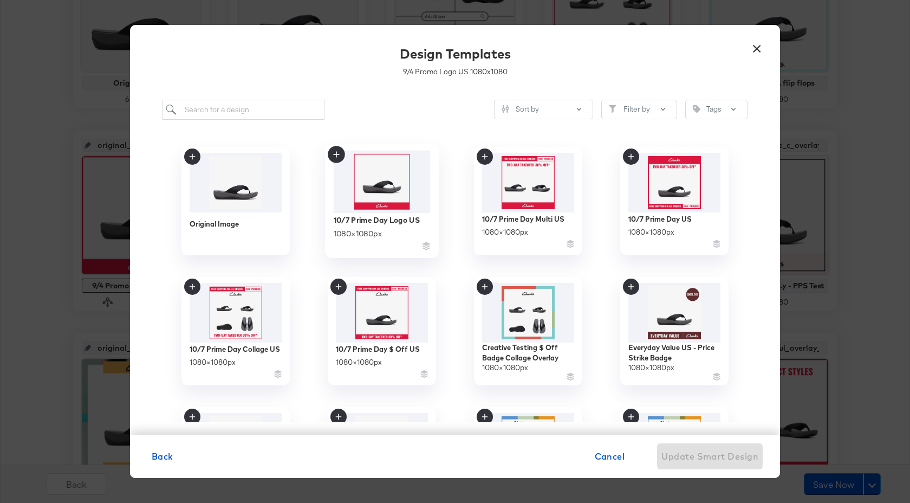
click at [374, 192] on img at bounding box center [382, 181] width 97 height 62
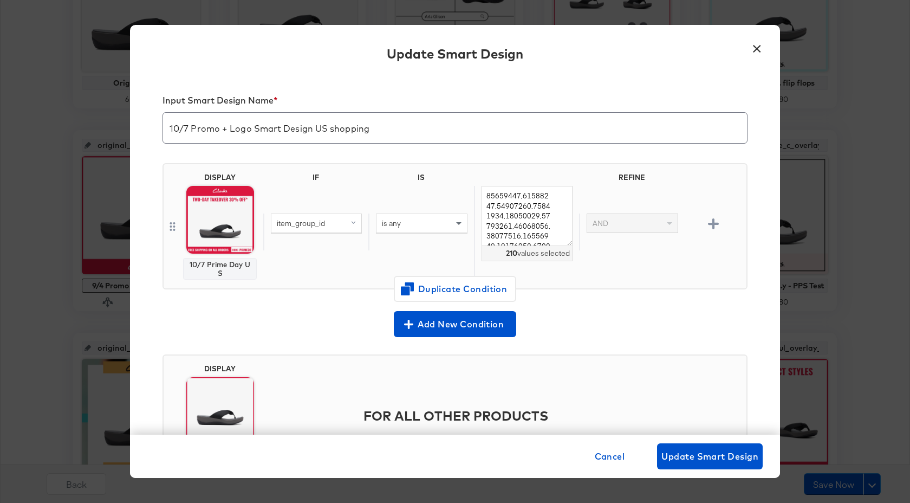
scroll to position [74, 0]
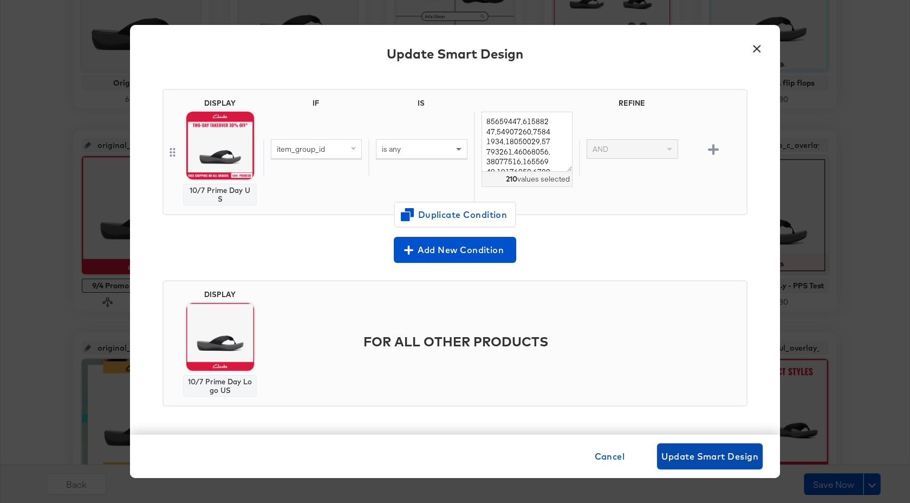
click at [704, 459] on span "Update Smart Design" at bounding box center [710, 456] width 97 height 15
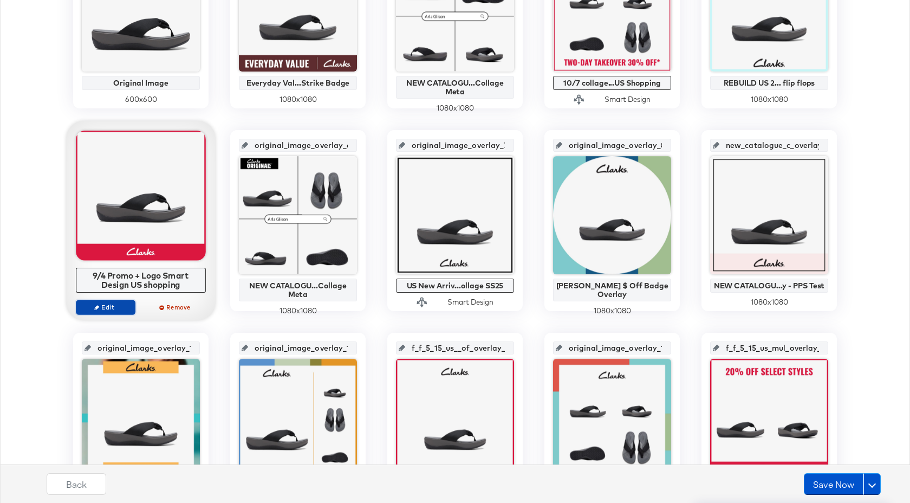
click at [120, 310] on span "Edit" at bounding box center [106, 307] width 50 height 8
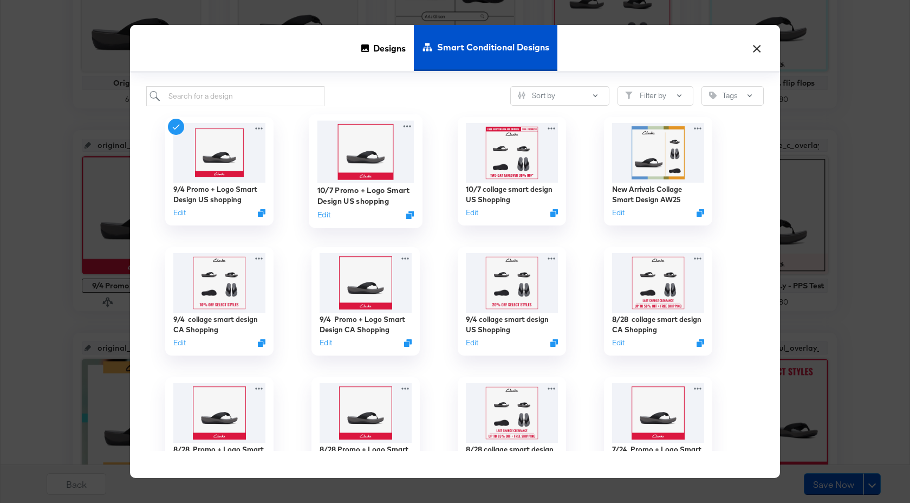
click at [354, 150] on img at bounding box center [366, 152] width 97 height 62
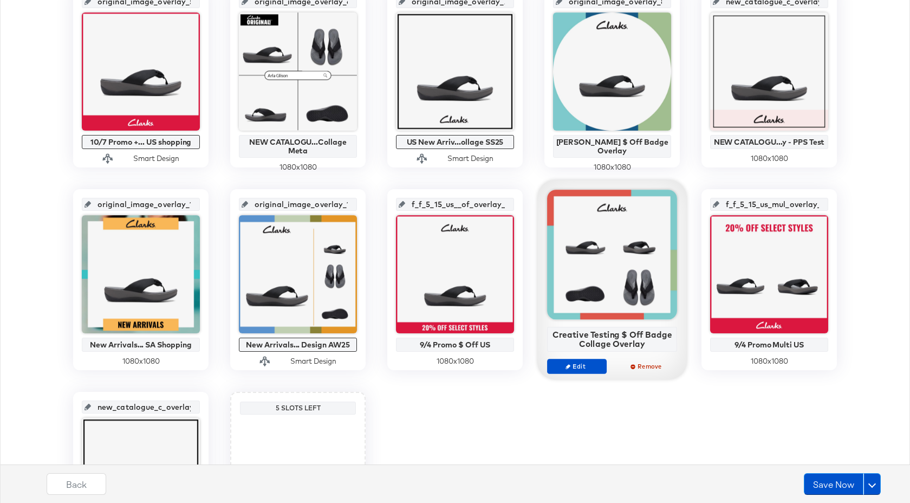
scroll to position [486, 0]
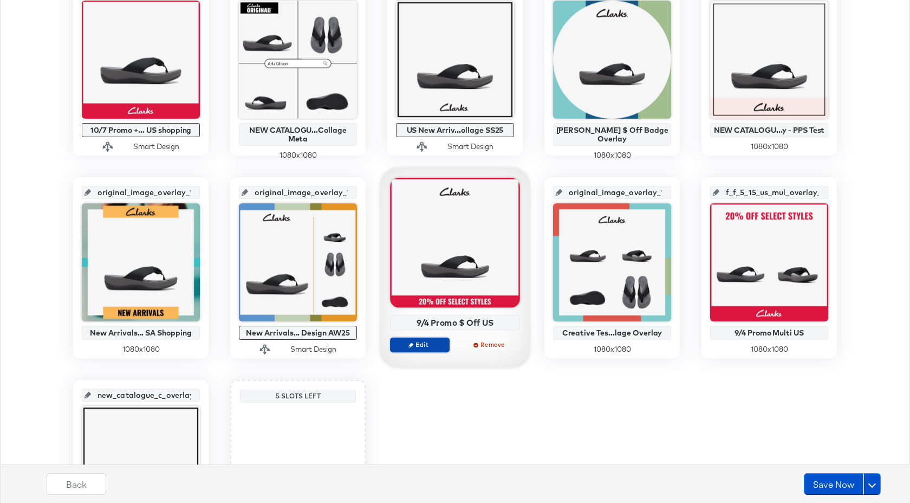
click at [436, 343] on span "Edit" at bounding box center [420, 344] width 50 height 8
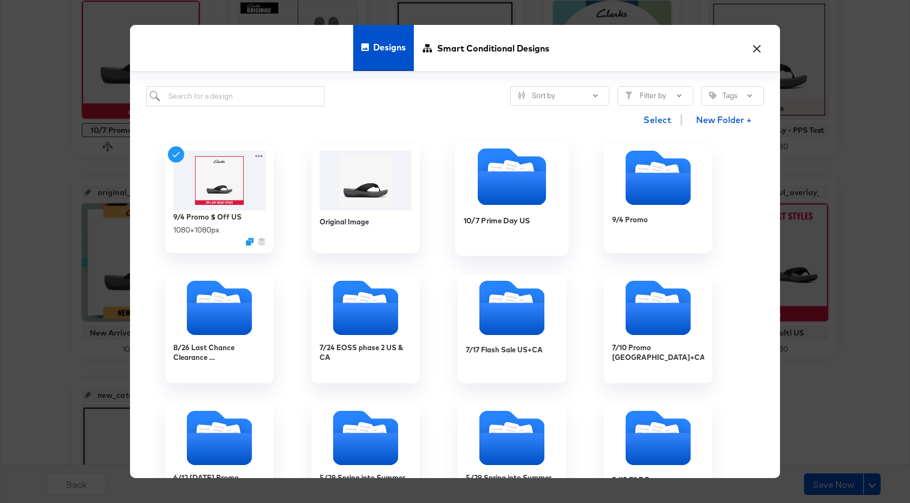
click at [524, 232] on div "10/7 Prime Day US" at bounding box center [512, 229] width 97 height 42
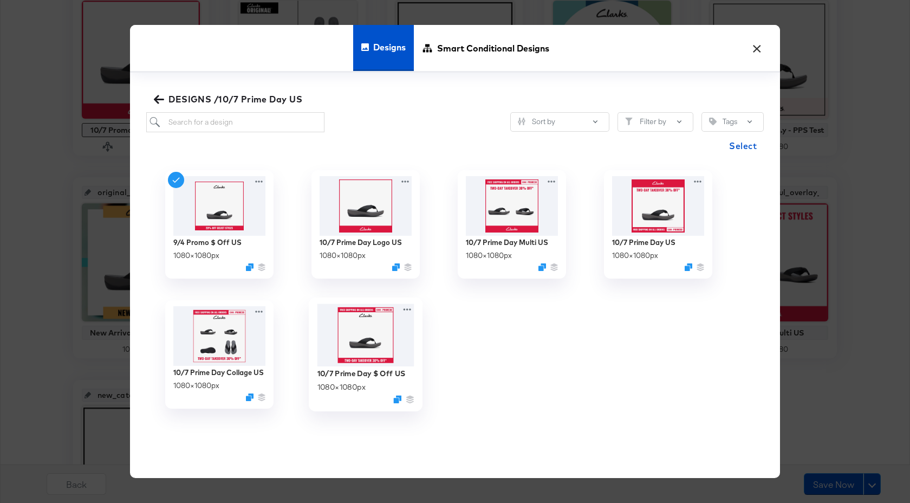
click at [371, 358] on img at bounding box center [366, 335] width 97 height 63
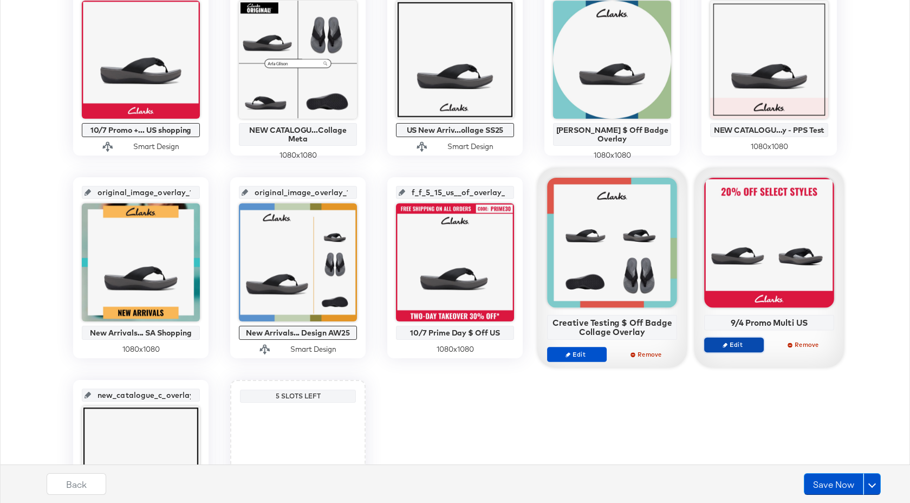
click at [745, 342] on span "Edit" at bounding box center [734, 344] width 50 height 8
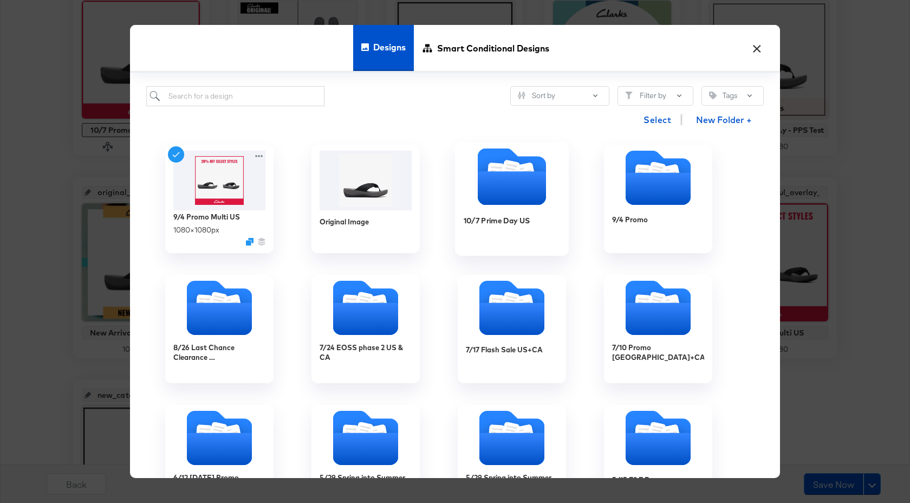
click at [518, 232] on div "10/7 Prime Day US" at bounding box center [512, 229] width 97 height 42
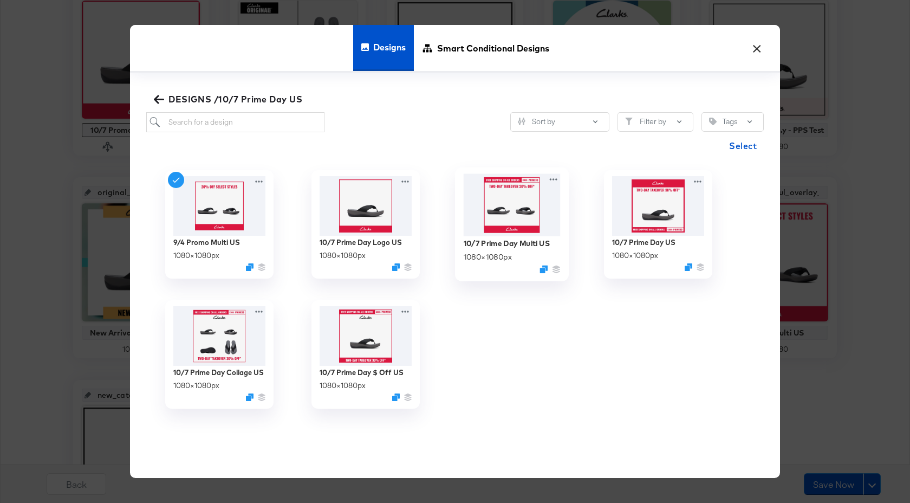
click at [538, 224] on img at bounding box center [512, 205] width 97 height 62
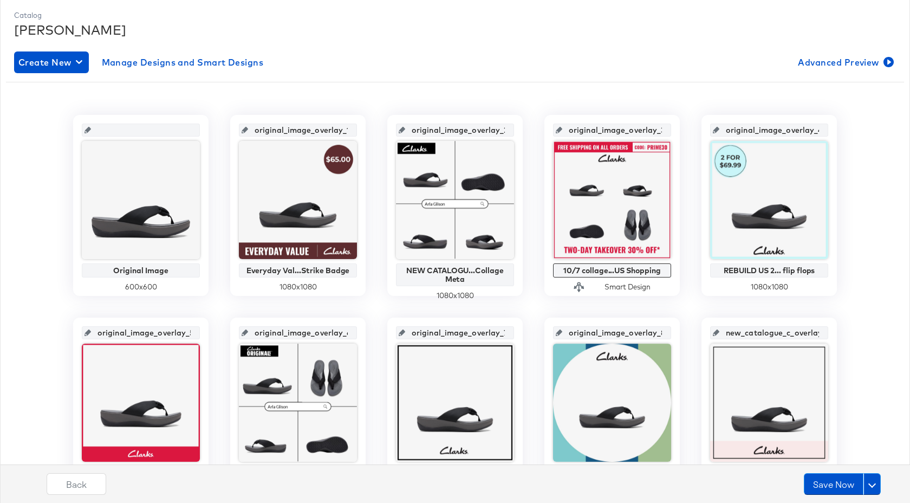
scroll to position [103, 0]
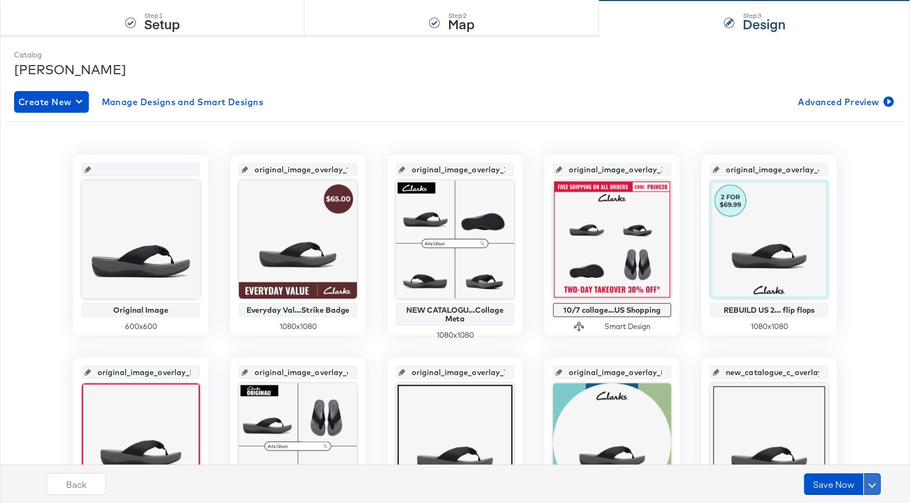
click at [871, 489] on button at bounding box center [872, 484] width 17 height 22
click at [845, 462] on div "Schedule Save" at bounding box center [846, 463] width 49 height 10
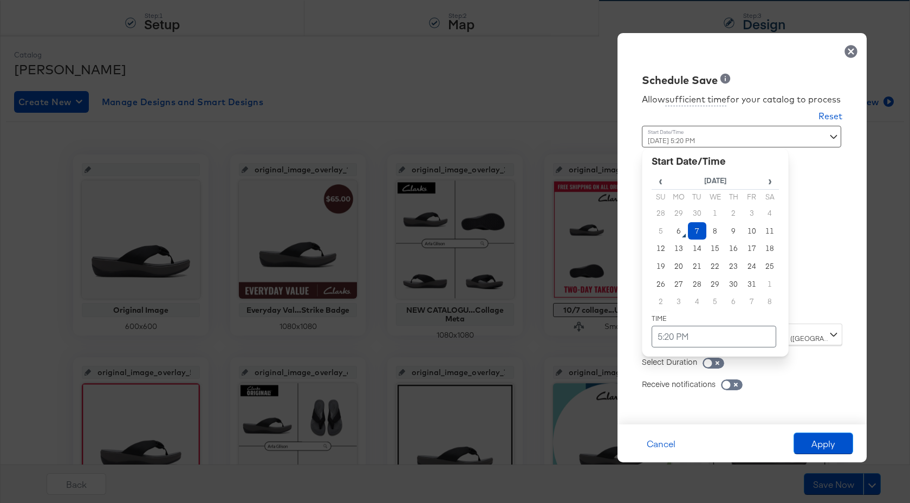
click at [726, 308] on div "October 7th 2025 5:20 PM ‹ October 2025 › Su Mo Tu We Th Fr Sa 28 29 30 1 2 3 4…" at bounding box center [715, 221] width 147 height 190
click at [700, 232] on td "7" at bounding box center [697, 231] width 18 height 18
click at [822, 273] on div "Allow sufficient time for your catalog to process Reset Time : October 7th 2025…" at bounding box center [742, 251] width 233 height 326
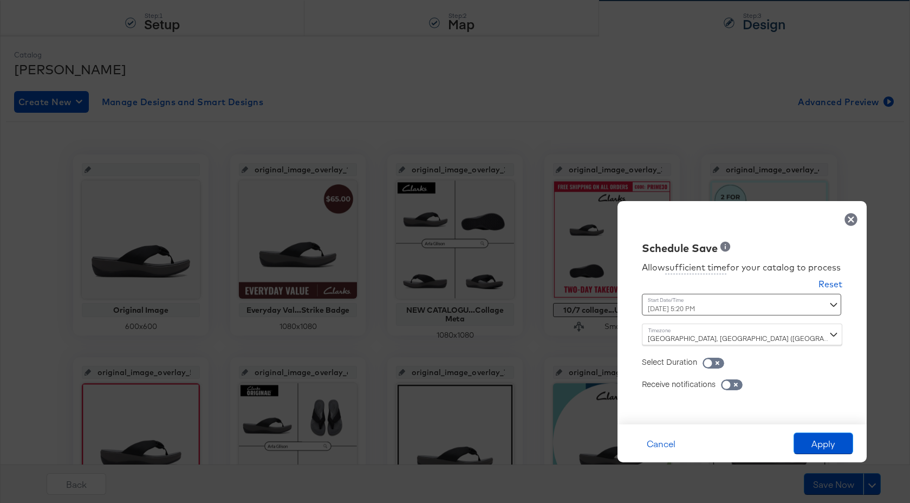
click at [725, 313] on div "October 7th 2025 5:20 PM ‹ October 2025 › Su Mo Tu We Th Fr Sa 28 29 30 1 2 3 4…" at bounding box center [715, 305] width 147 height 22
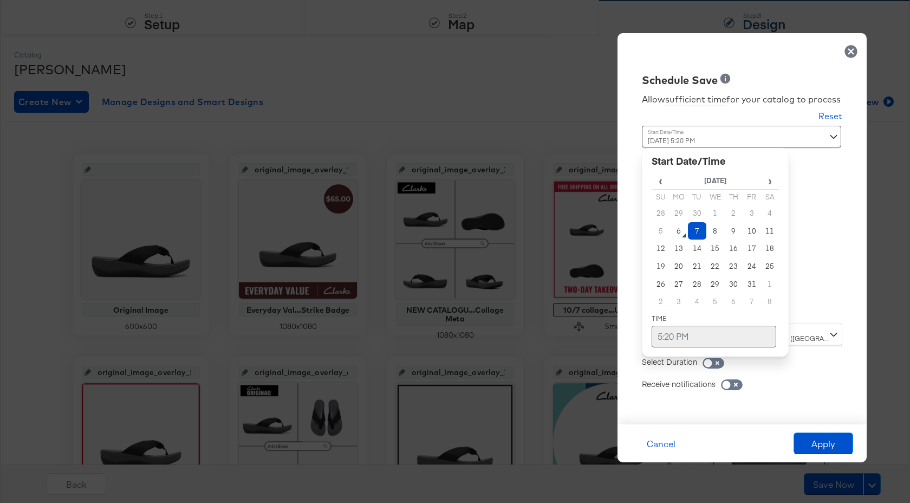
click at [662, 338] on td "5:20 PM" at bounding box center [714, 337] width 125 height 22
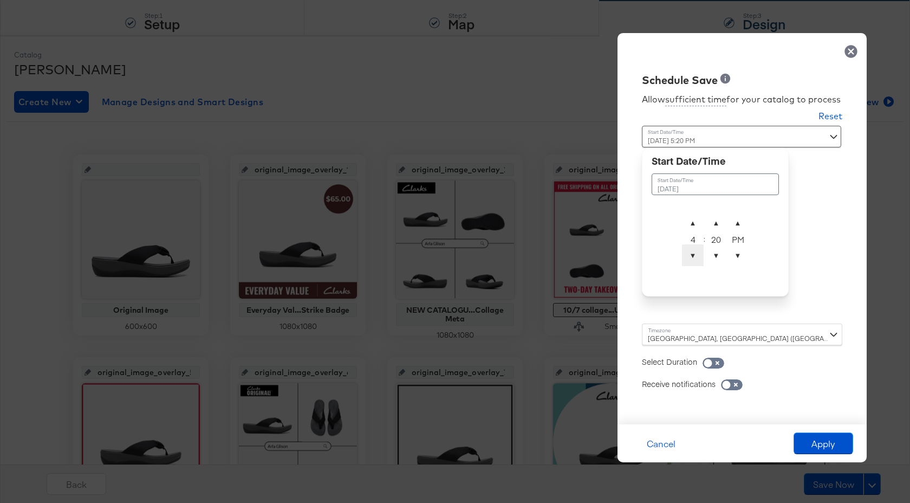
click at [693, 256] on span "▼" at bounding box center [693, 255] width 22 height 22
click at [693, 217] on span "▲" at bounding box center [693, 223] width 22 height 22
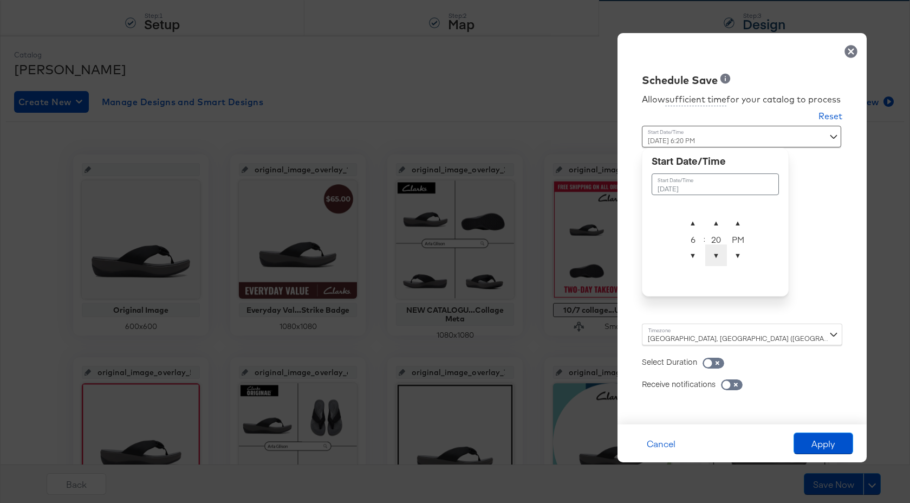
click at [719, 251] on span "▼" at bounding box center [717, 255] width 22 height 22
type input "October 7th 2025 6:17 AM"
click at [739, 258] on span "▼" at bounding box center [738, 255] width 22 height 22
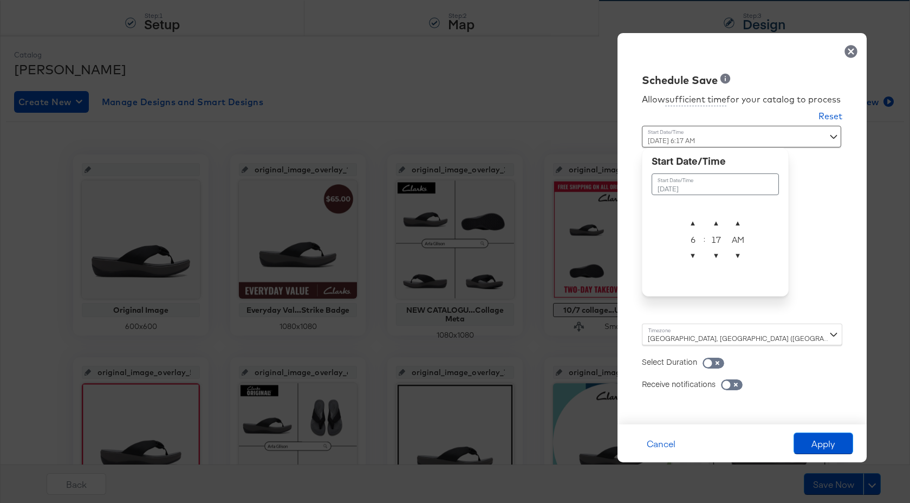
click at [785, 366] on div "Select Duration" at bounding box center [742, 356] width 201 height 22
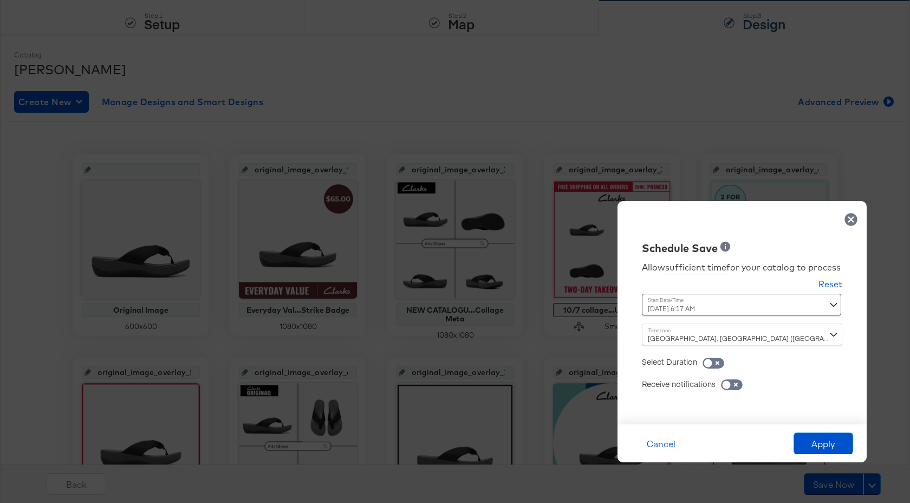
click at [721, 339] on div "Edinburgh, London (Europe/London)" at bounding box center [742, 335] width 201 height 22
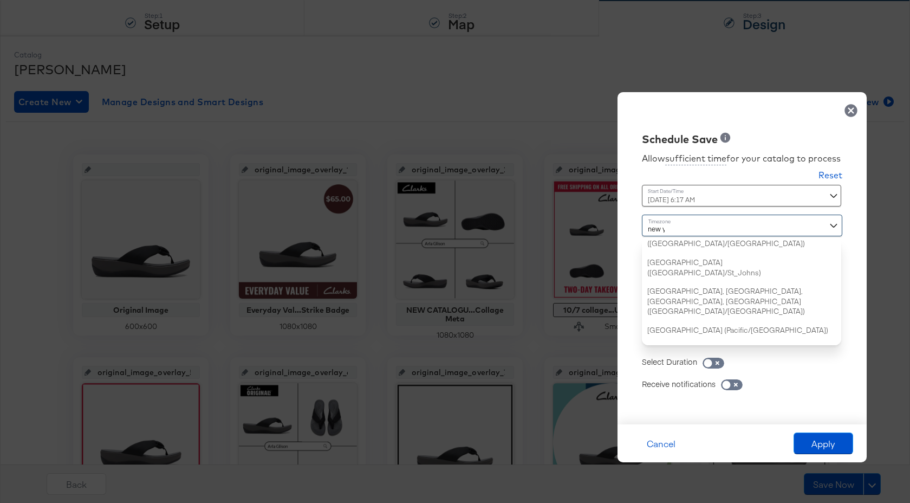
scroll to position [0, 0]
type input "new"
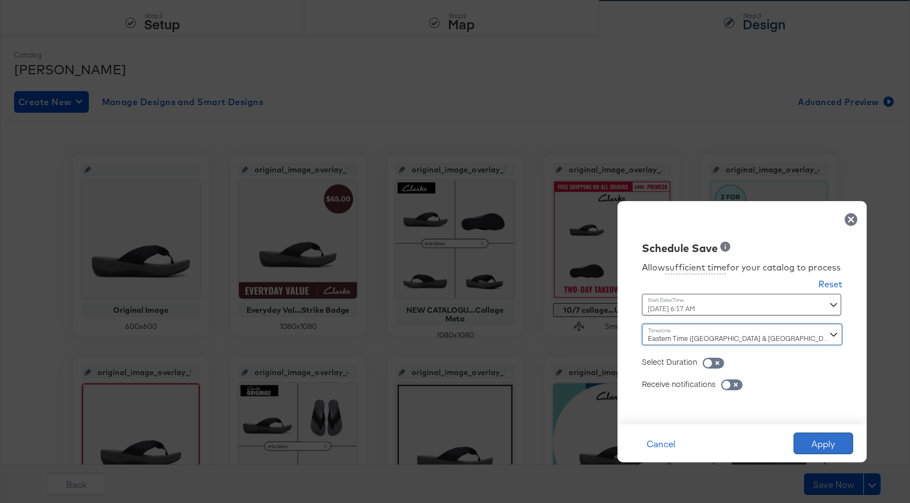
click at [822, 441] on button "Apply" at bounding box center [824, 443] width 60 height 22
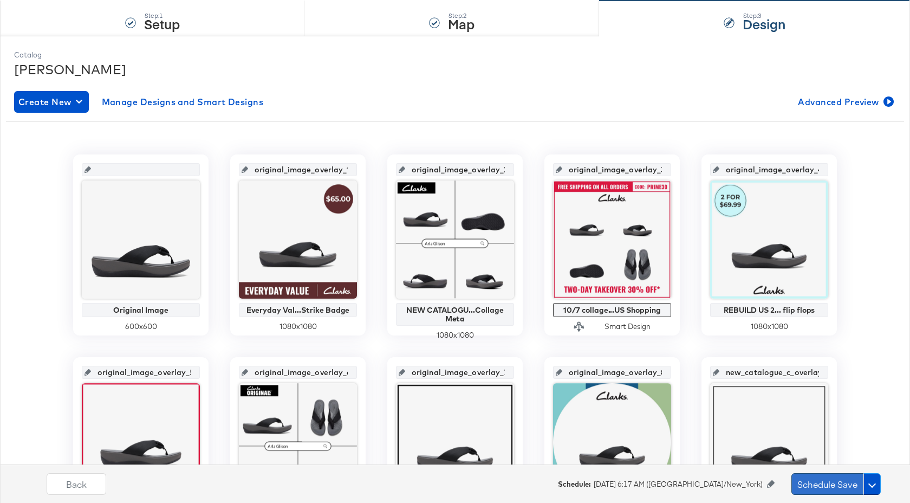
click at [838, 483] on button "Schedule Save" at bounding box center [828, 484] width 72 height 22
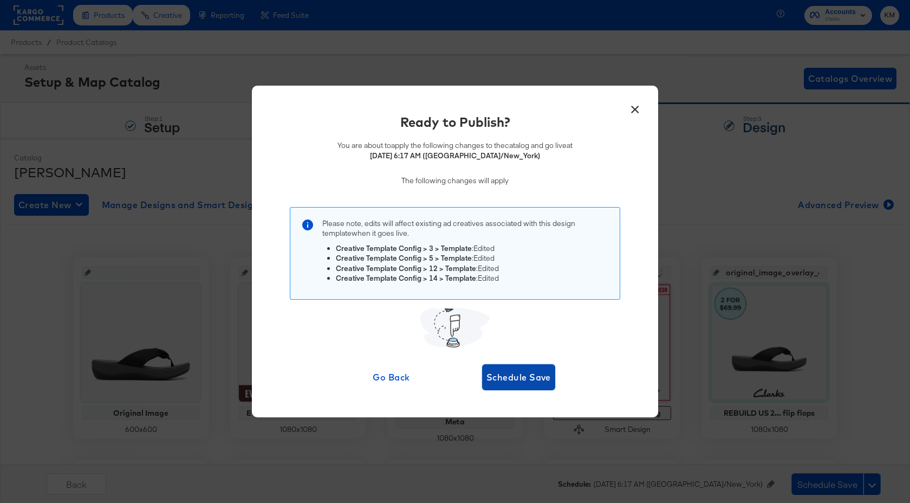
click at [532, 373] on span "Schedule Save" at bounding box center [519, 377] width 64 height 15
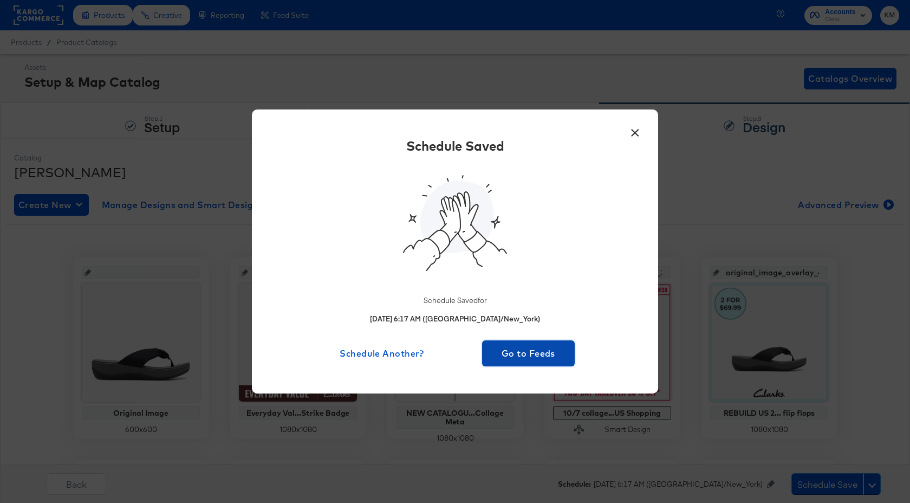
click at [531, 346] on span "Go to Feeds" at bounding box center [529, 353] width 84 height 15
